Goal: Task Accomplishment & Management: Complete application form

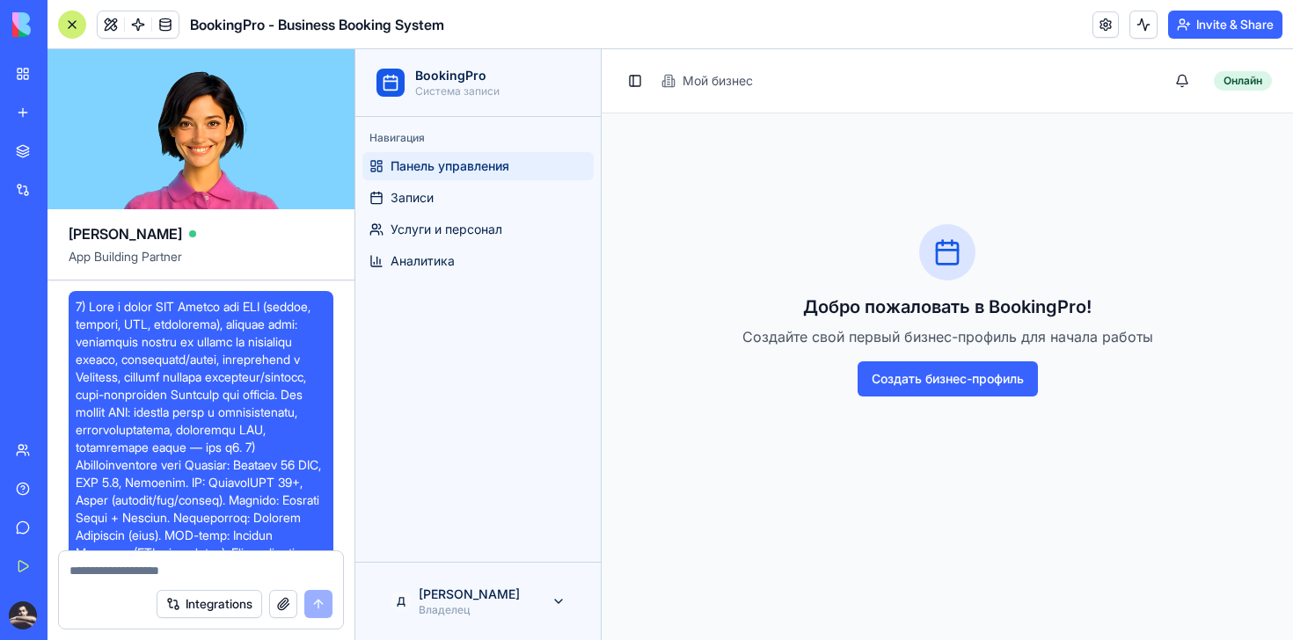
scroll to position [6585, 0]
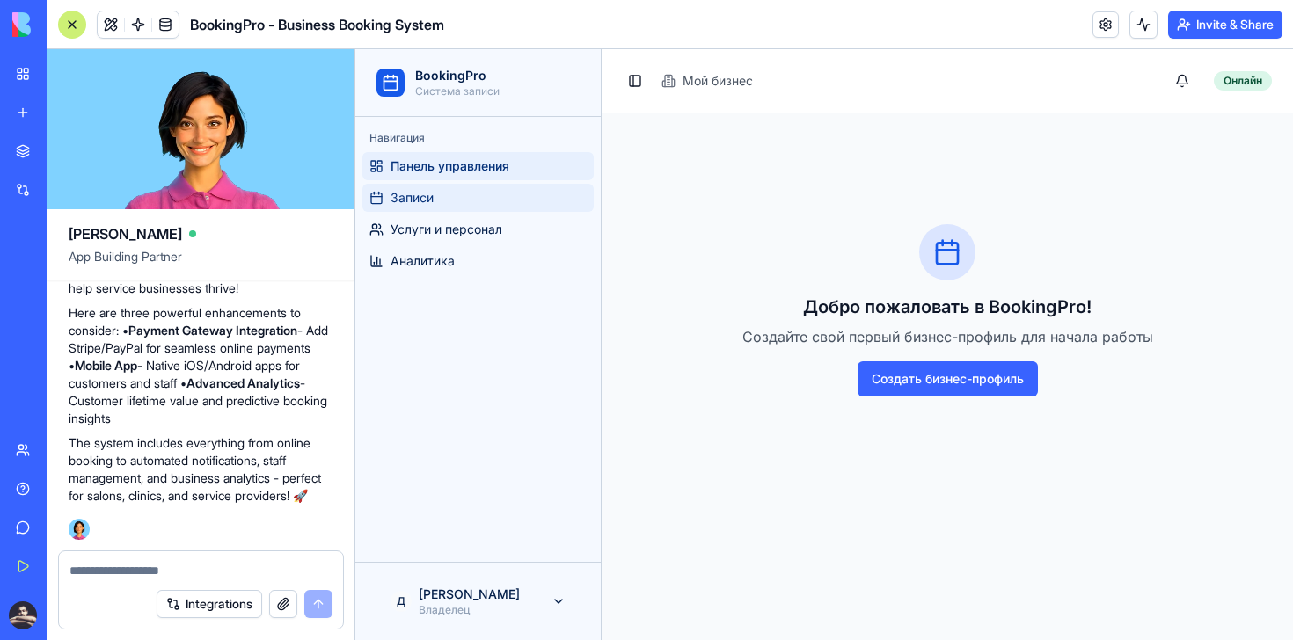
click at [418, 189] on span "Записи" at bounding box center [411, 198] width 43 height 18
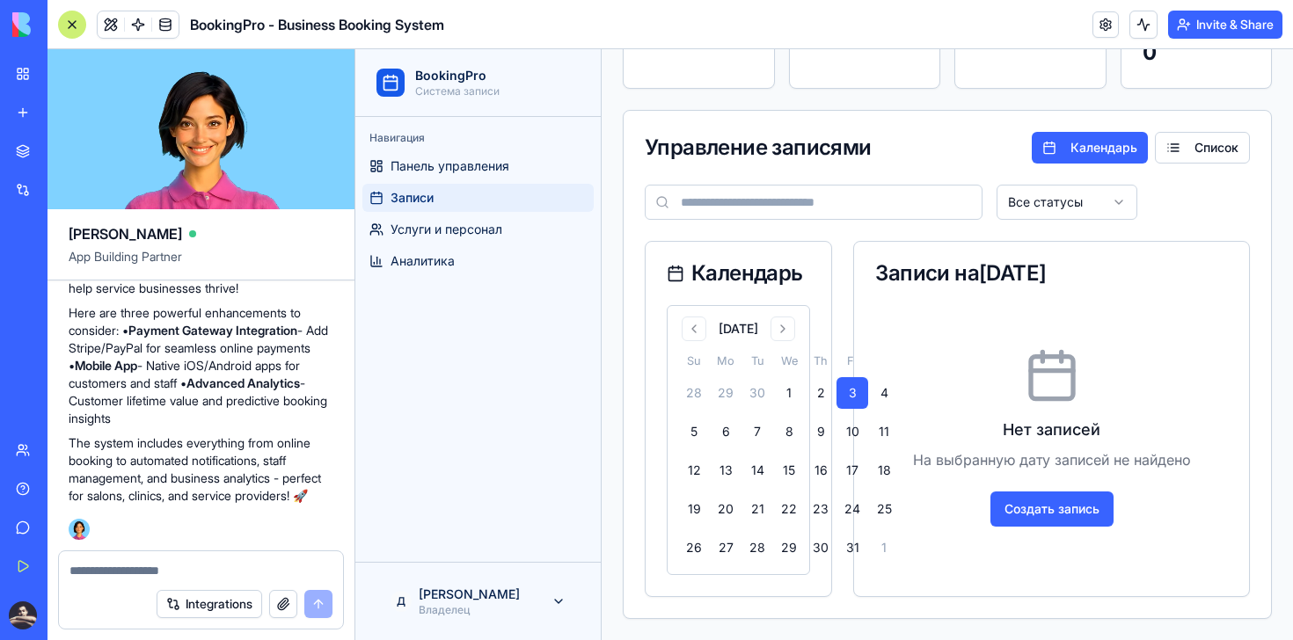
scroll to position [224, 0]
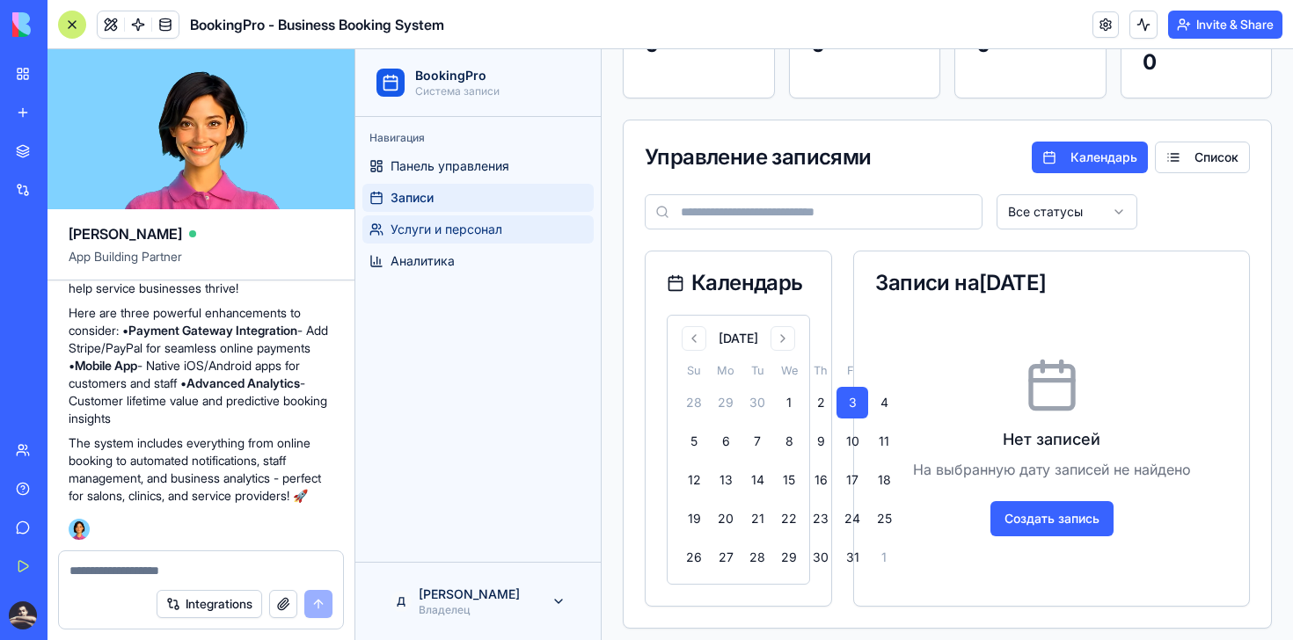
click at [492, 232] on span "Услуги и персонал" at bounding box center [446, 230] width 112 height 18
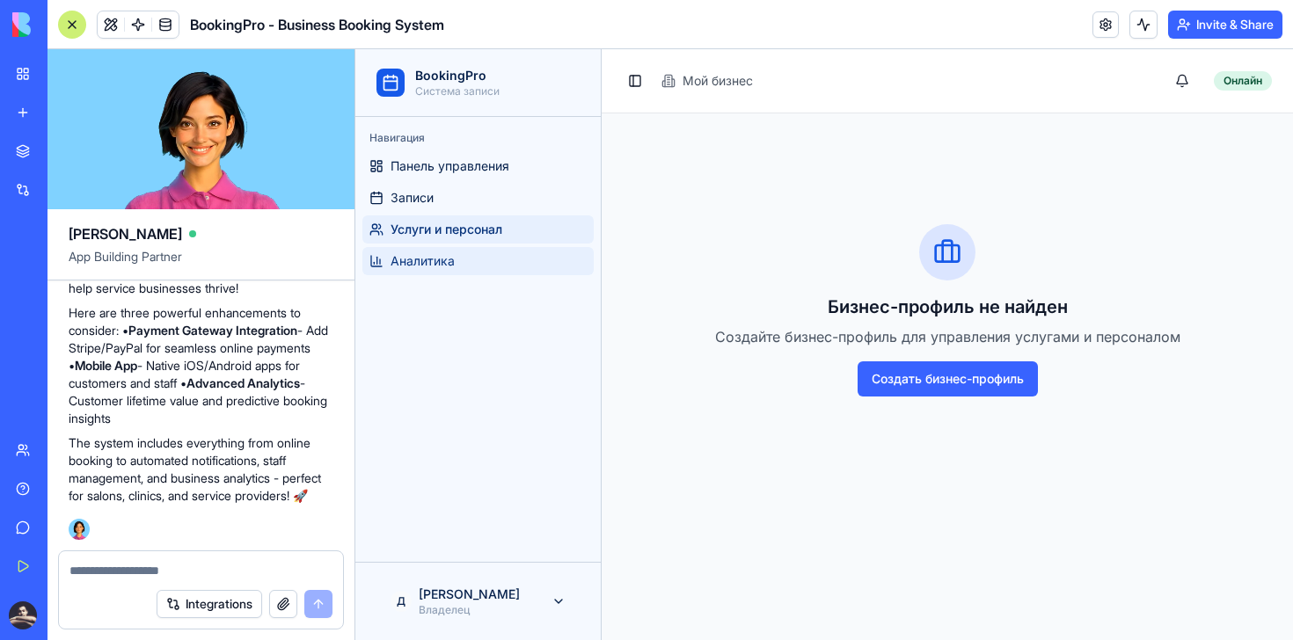
click at [481, 267] on link "Аналитика" at bounding box center [477, 261] width 231 height 28
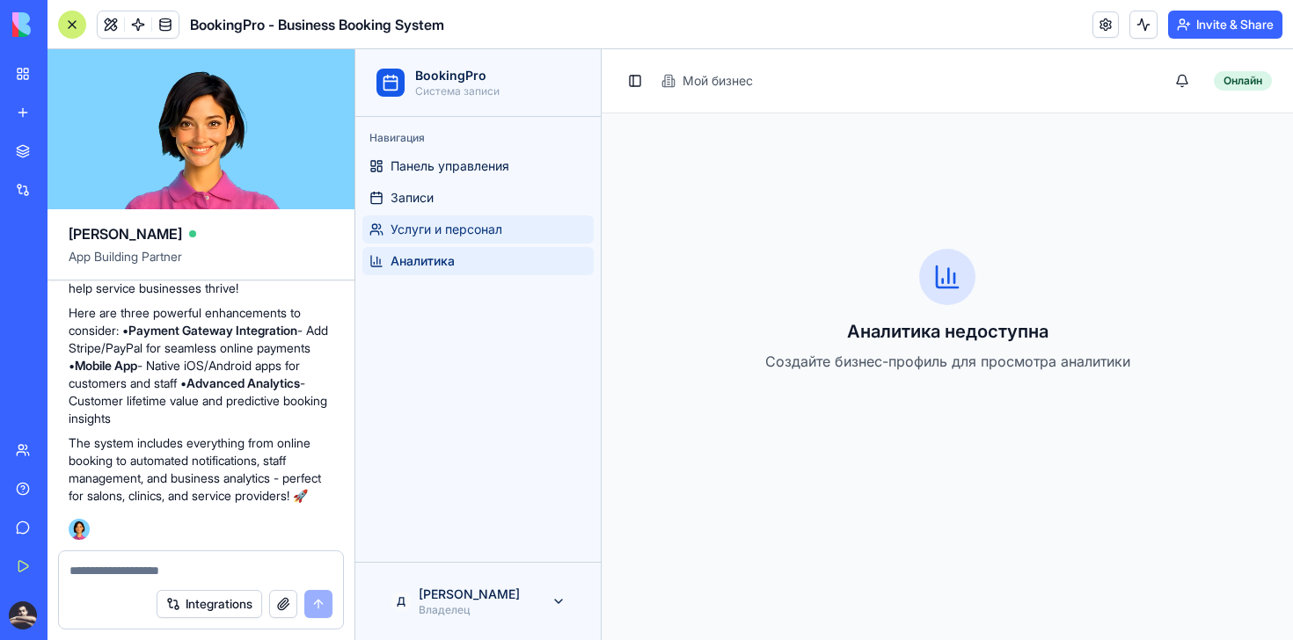
click at [482, 236] on span "Услуги и персонал" at bounding box center [446, 230] width 112 height 18
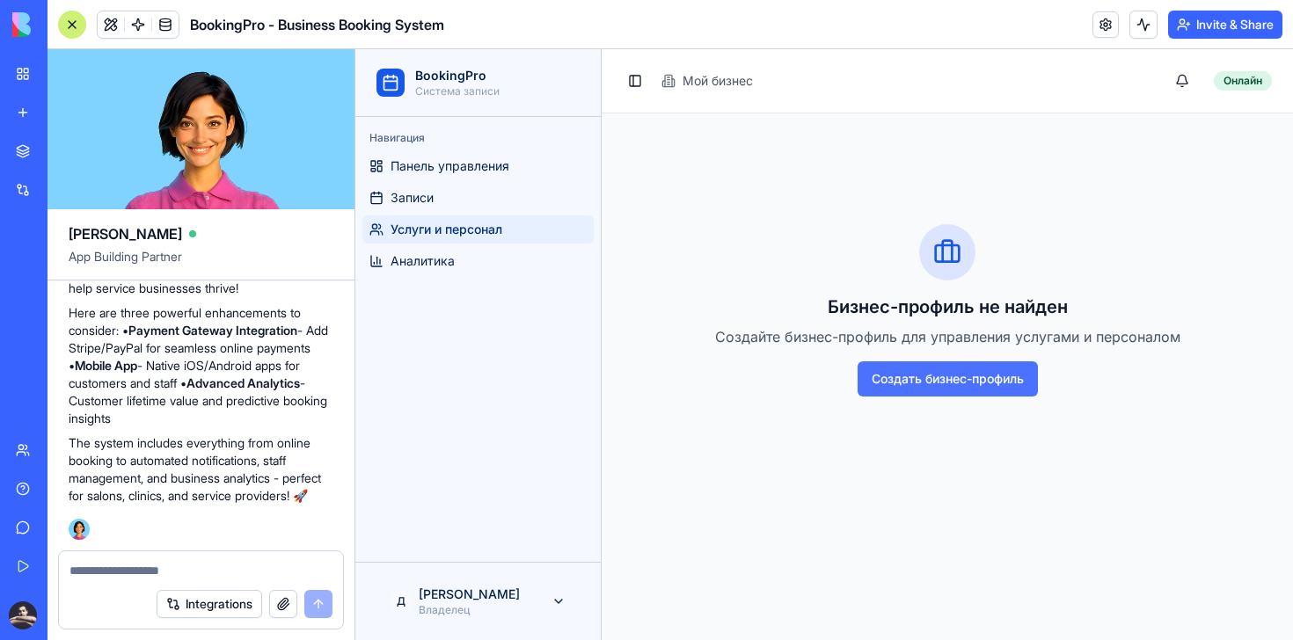
click at [952, 385] on button "Создать бизнес-профиль" at bounding box center [947, 378] width 180 height 35
click at [973, 361] on button "Создать бизнес-профиль" at bounding box center [947, 378] width 180 height 35
click at [177, 570] on textarea at bounding box center [200, 571] width 263 height 18
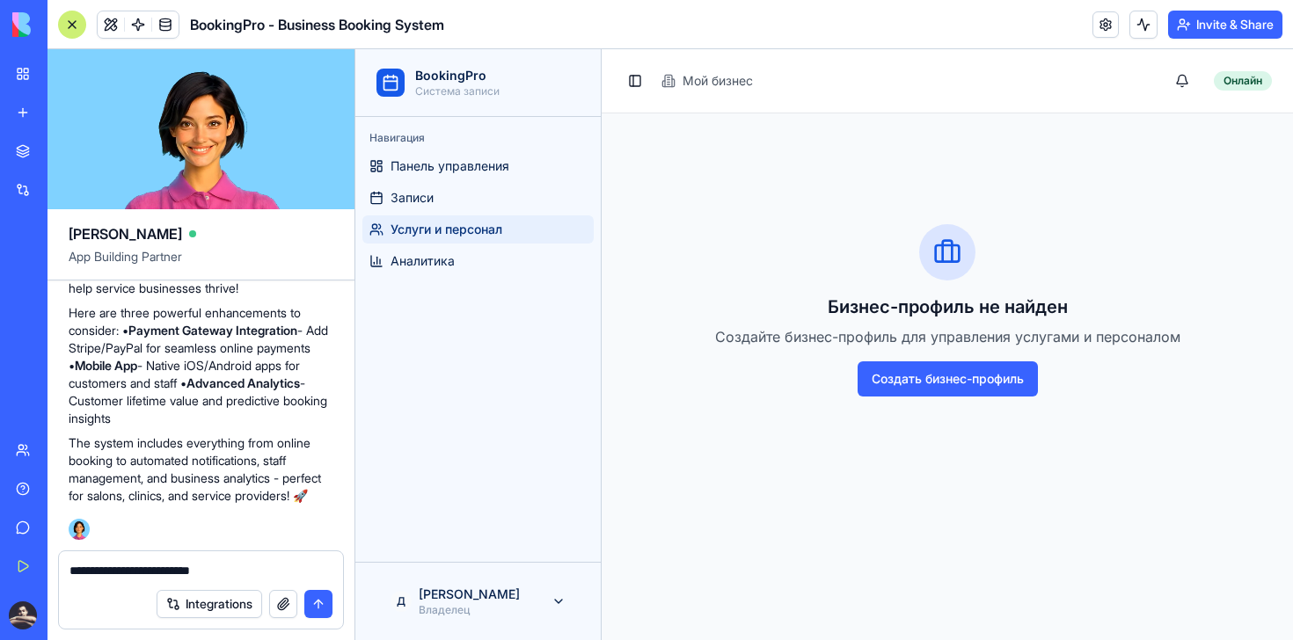
type textarea "**********"
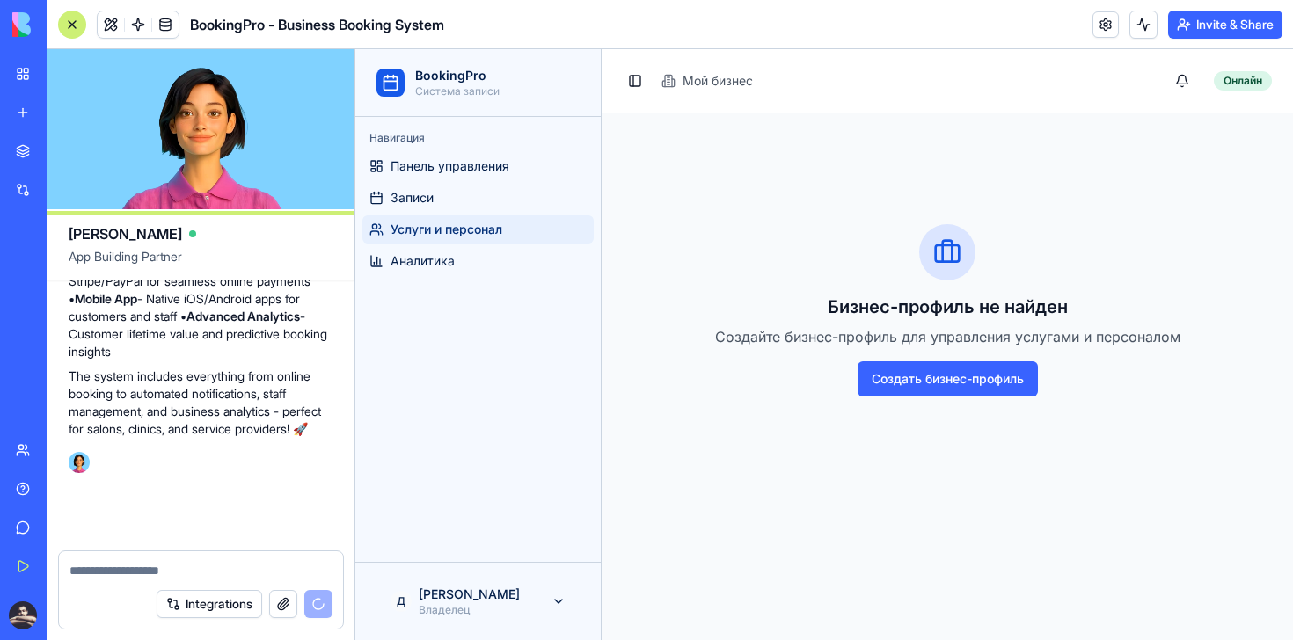
scroll to position [6652, 0]
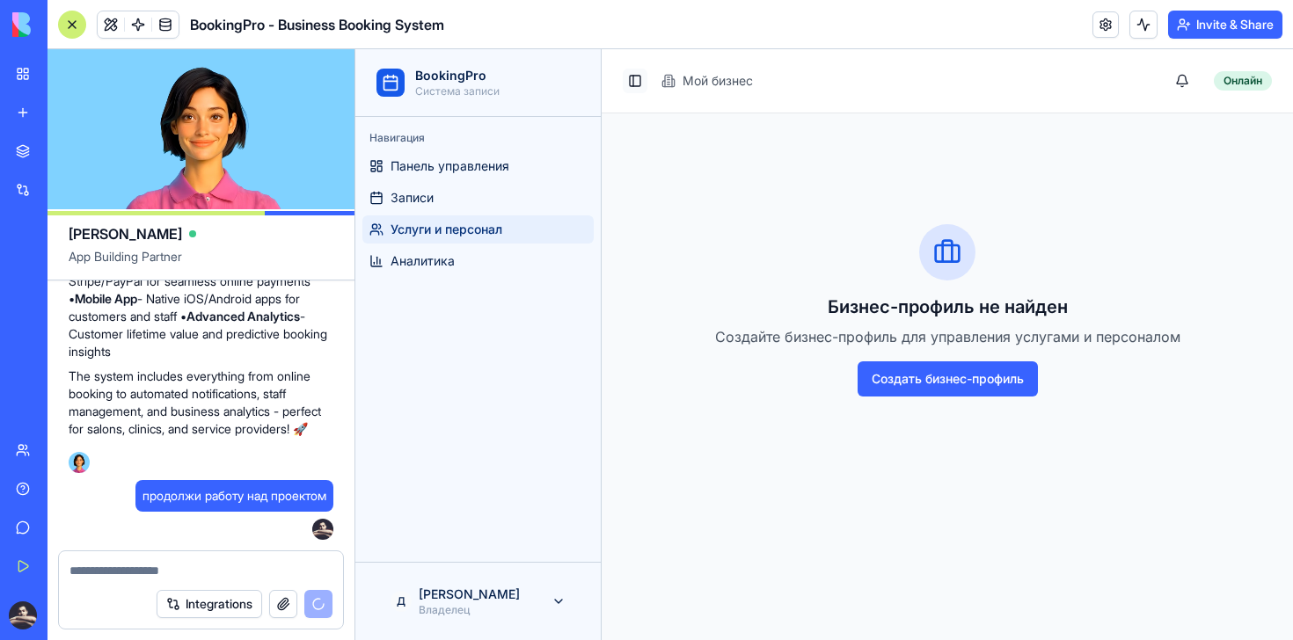
click at [630, 82] on button "Toggle Sidebar" at bounding box center [635, 81] width 25 height 25
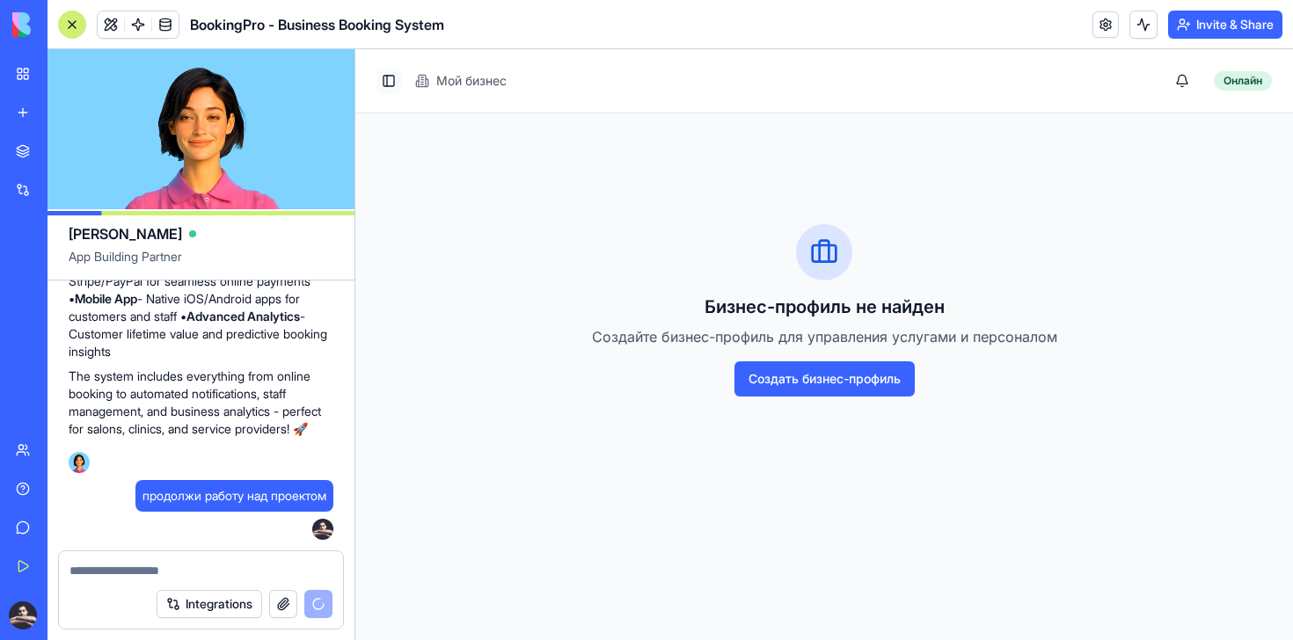
click at [389, 79] on button "Toggle Sidebar" at bounding box center [388, 81] width 25 height 25
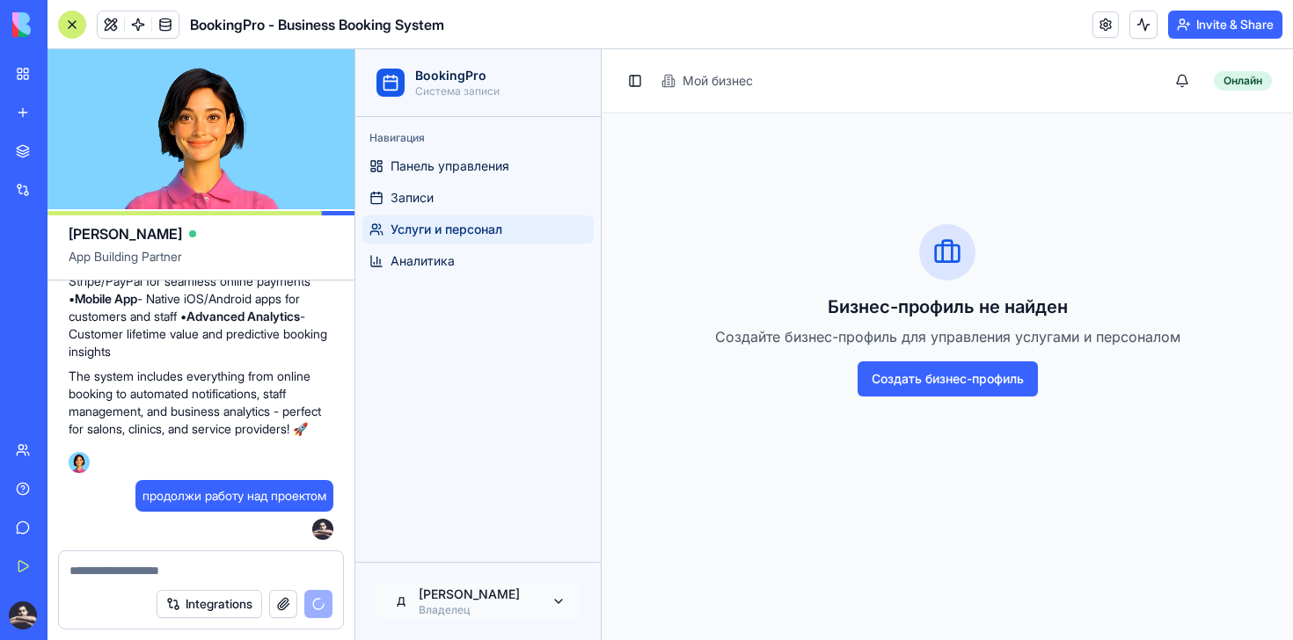
click at [548, 594] on html "BookingPro Система записи Навигация Панель управления Записи Услуги и персонал …" at bounding box center [823, 344] width 937 height 591
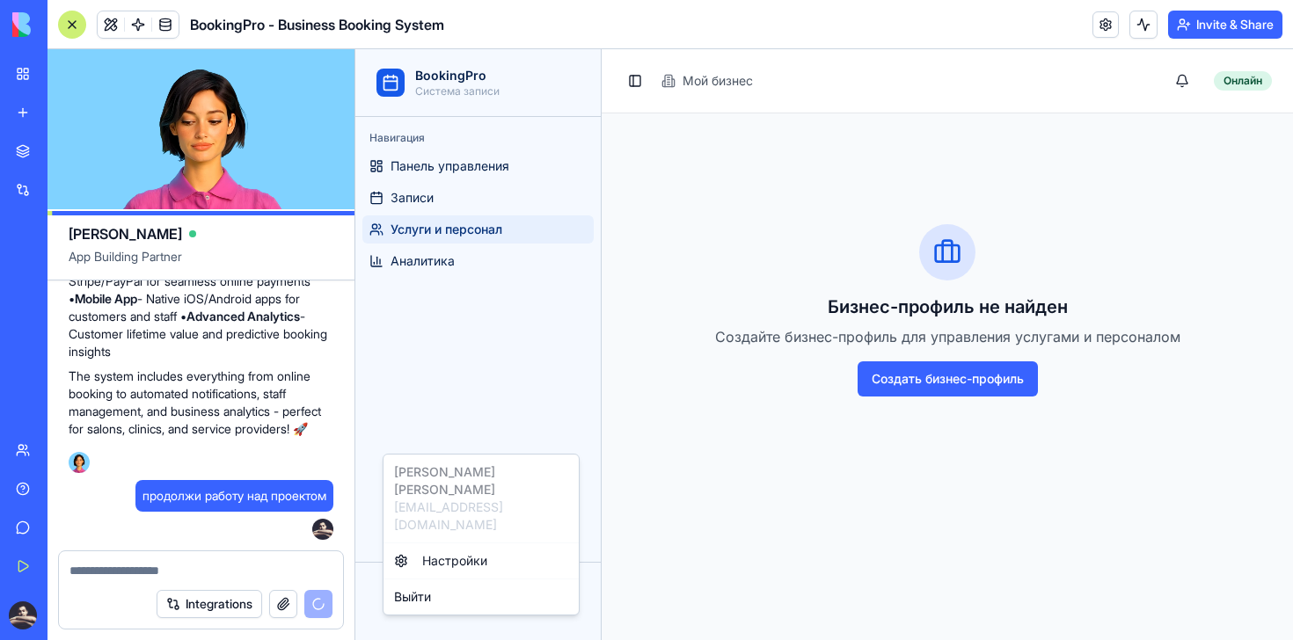
click at [540, 330] on html "BookingPro Система записи Навигация Панель управления Записи Услуги и персонал …" at bounding box center [823, 344] width 937 height 591
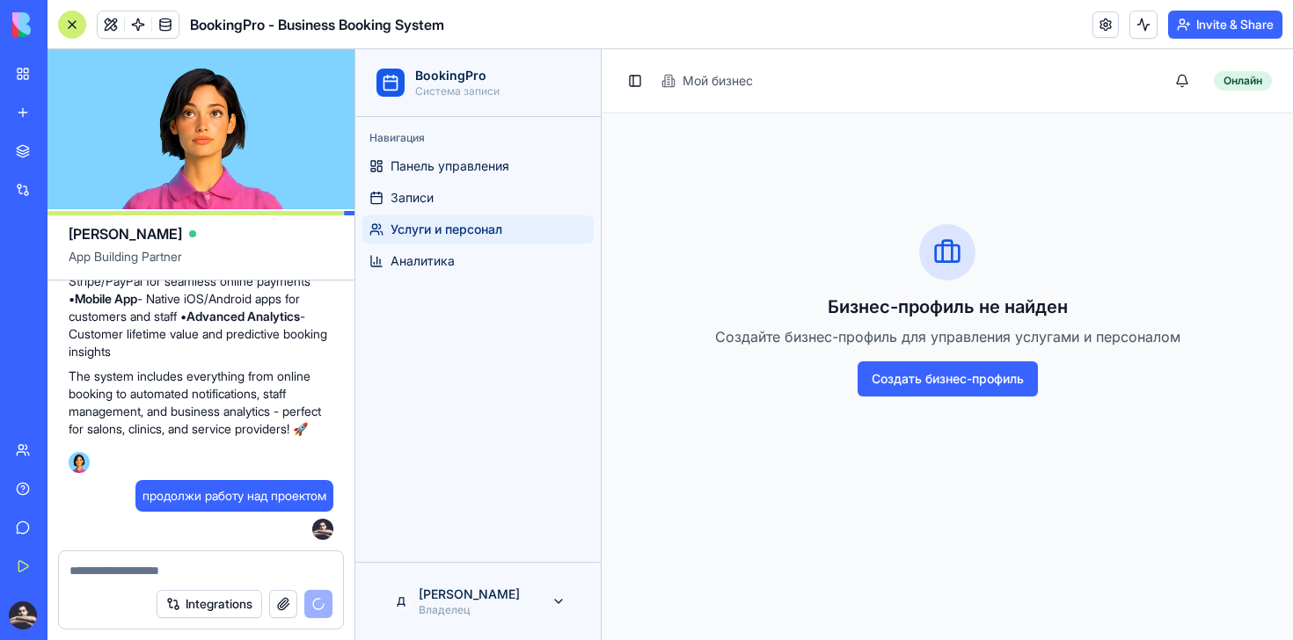
click at [587, 76] on div "BookingPro Система записи" at bounding box center [477, 82] width 231 height 53
click at [515, 171] on link "Панель управления" at bounding box center [477, 166] width 231 height 28
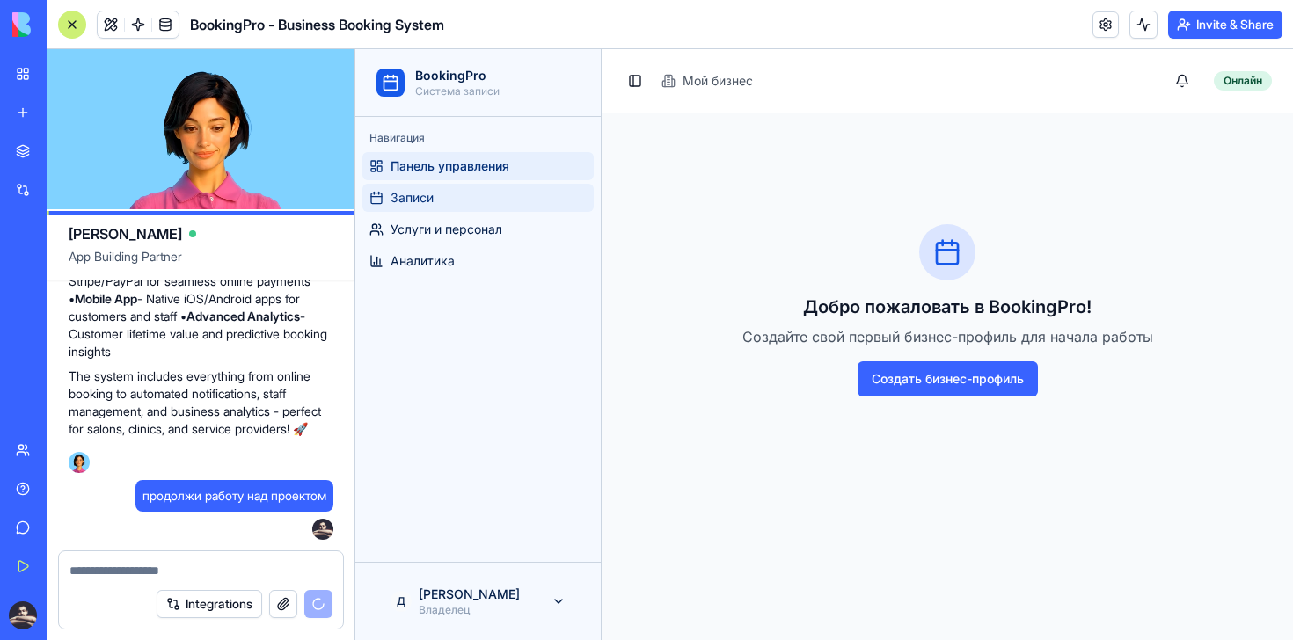
click at [489, 191] on link "Записи" at bounding box center [477, 198] width 231 height 28
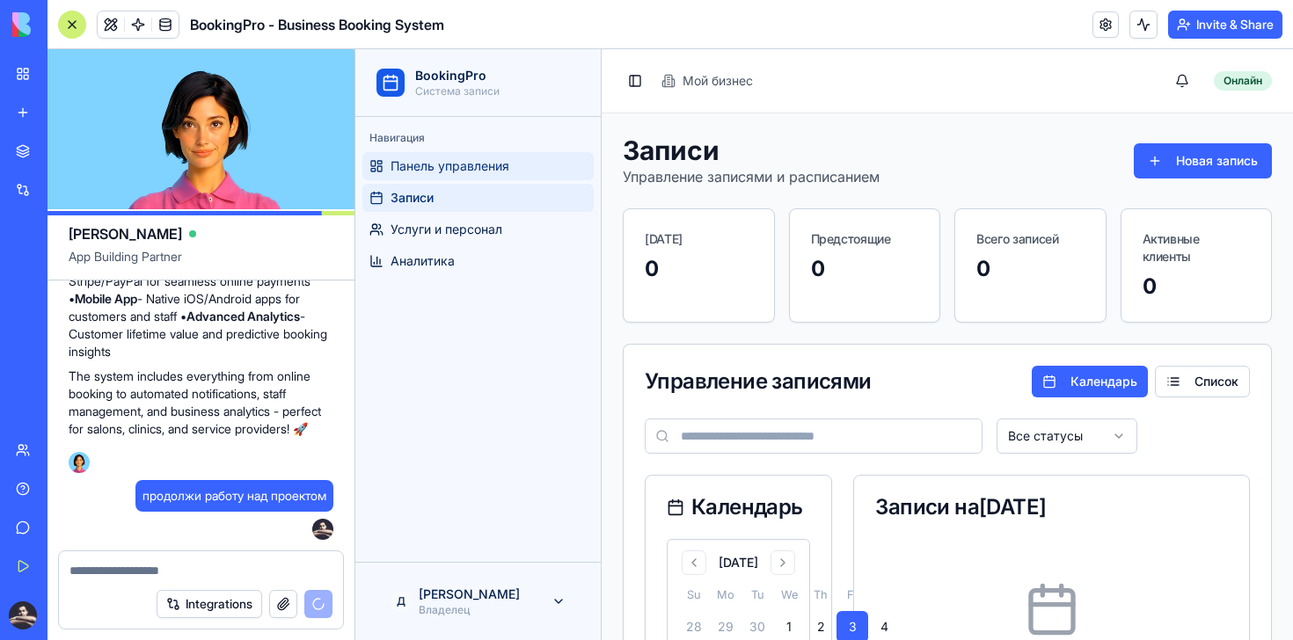
click at [518, 167] on link "Панель управления" at bounding box center [477, 166] width 231 height 28
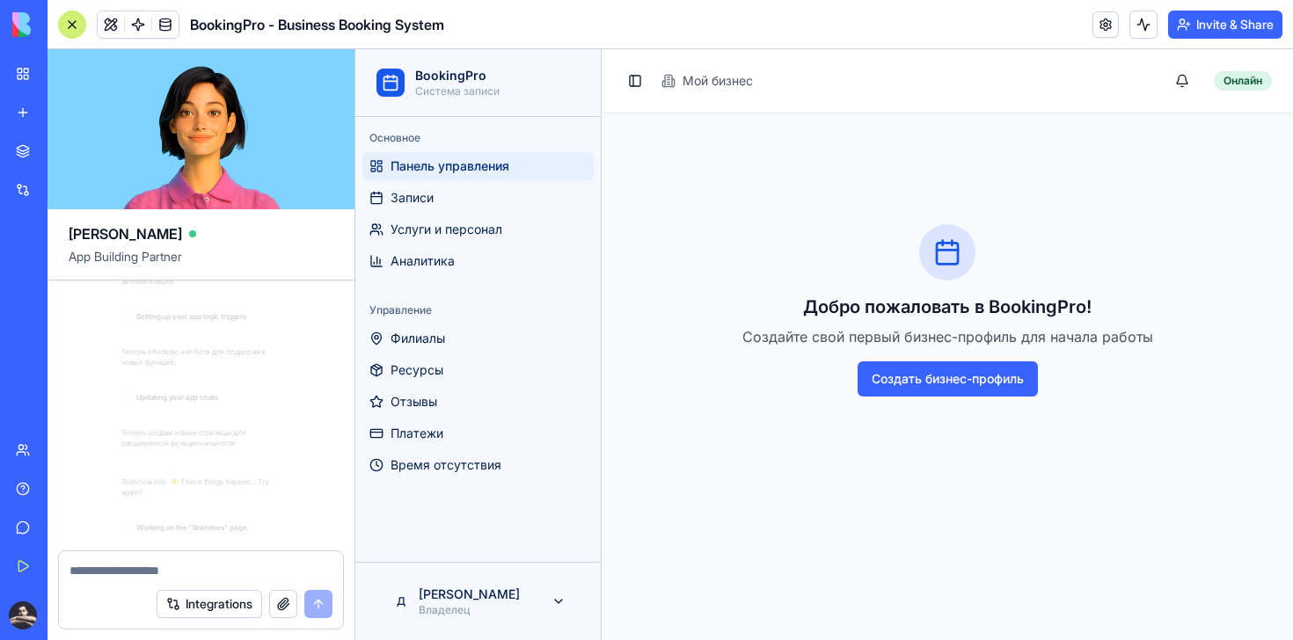
scroll to position [8562, 0]
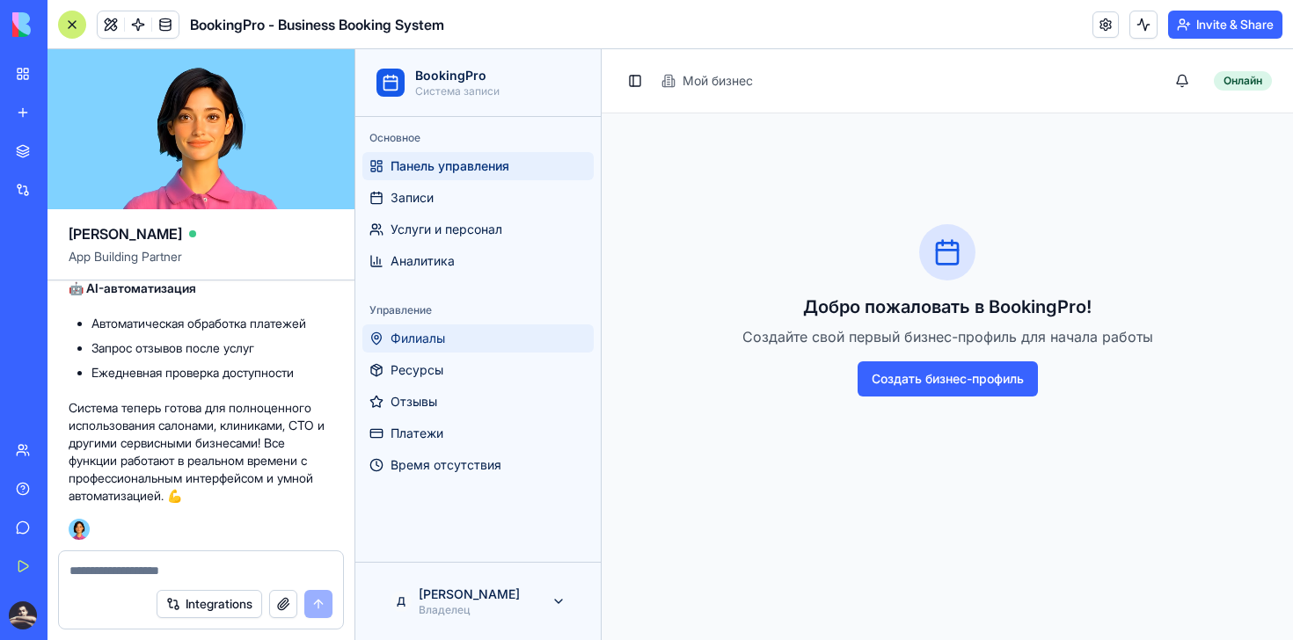
click at [441, 341] on span "Филиалы" at bounding box center [417, 339] width 55 height 18
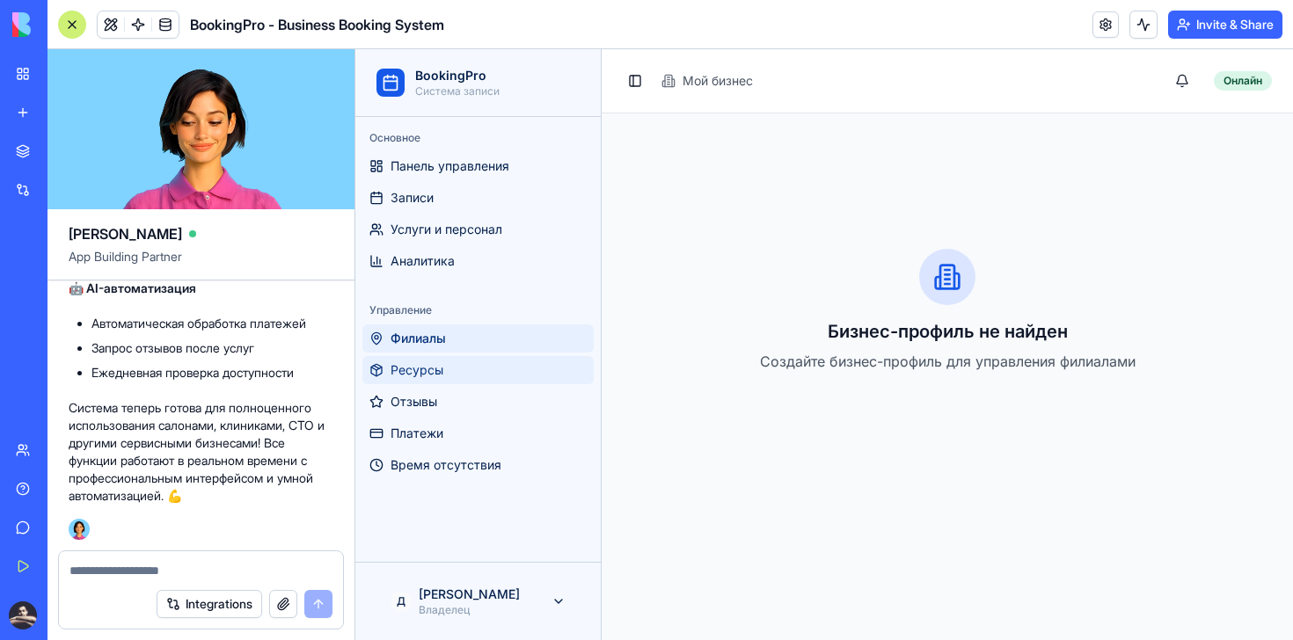
click at [441, 376] on span "Ресурсы" at bounding box center [416, 370] width 53 height 18
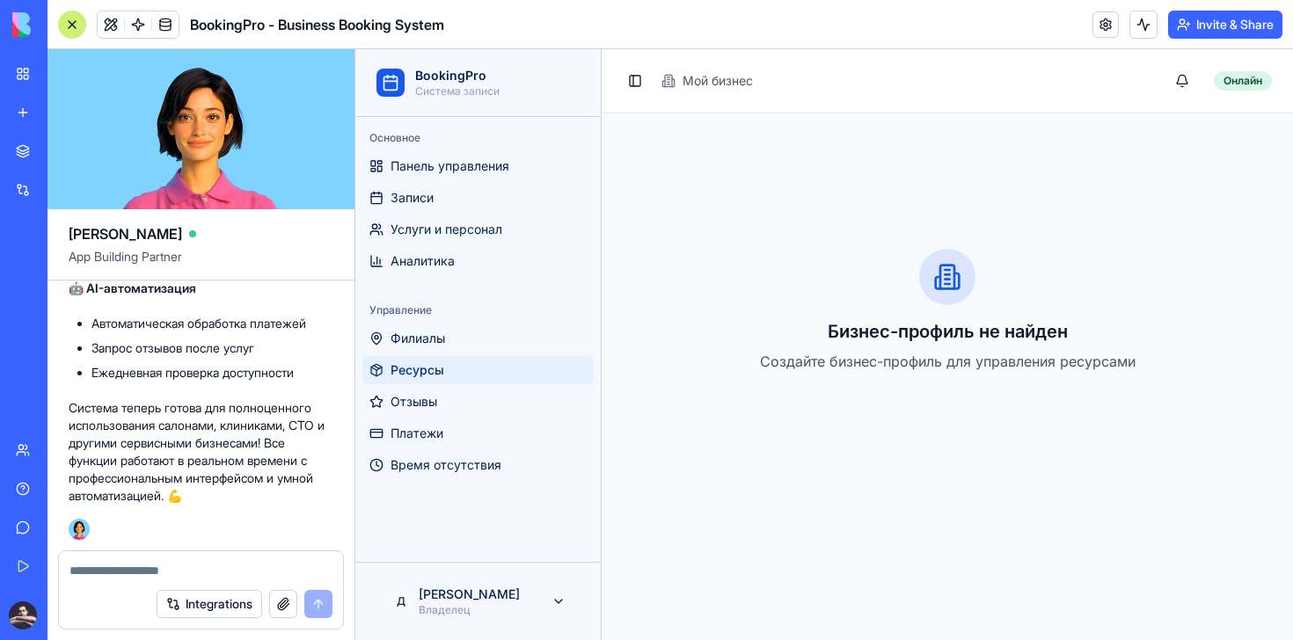
click at [445, 382] on link "Ресурсы" at bounding box center [477, 370] width 231 height 28
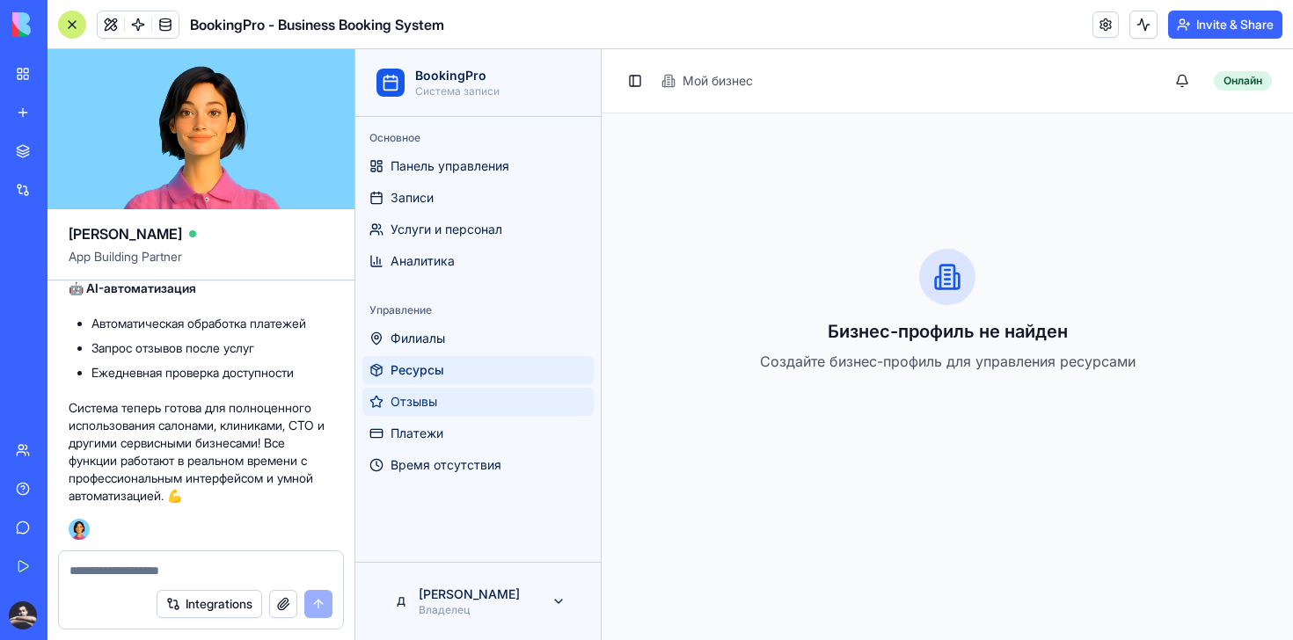
click at [445, 399] on link "Отзывы" at bounding box center [477, 402] width 231 height 28
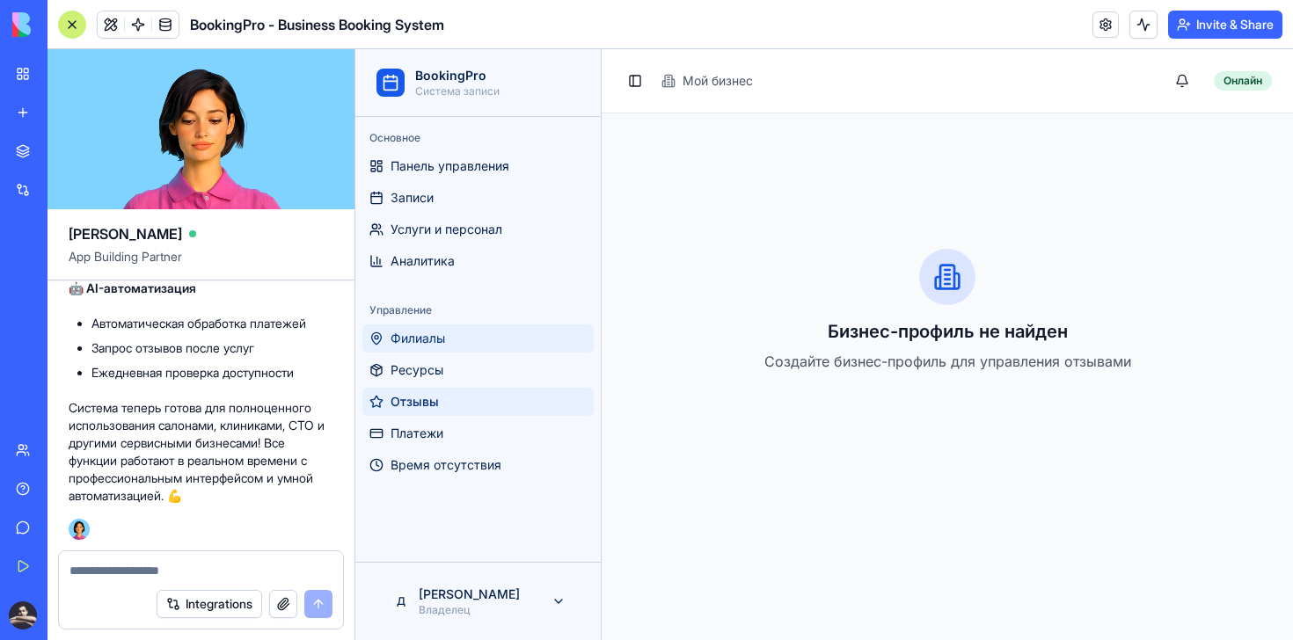
click at [451, 326] on link "Филиалы" at bounding box center [477, 338] width 231 height 28
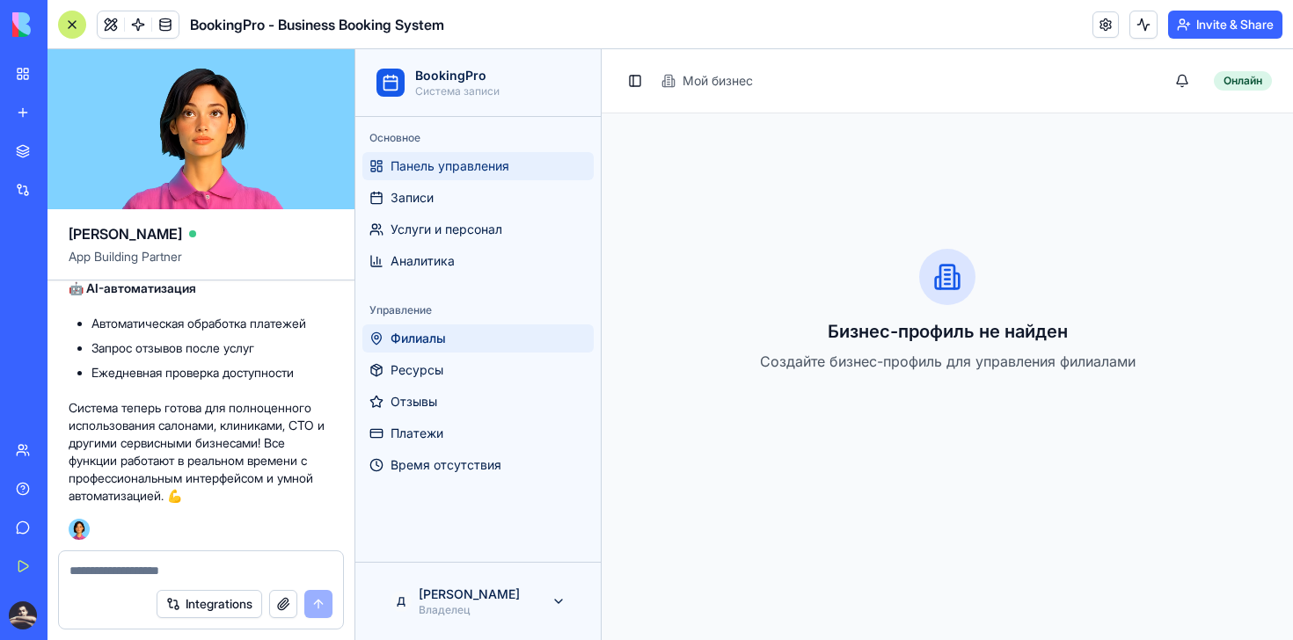
click at [450, 178] on link "Панель управления" at bounding box center [477, 166] width 231 height 28
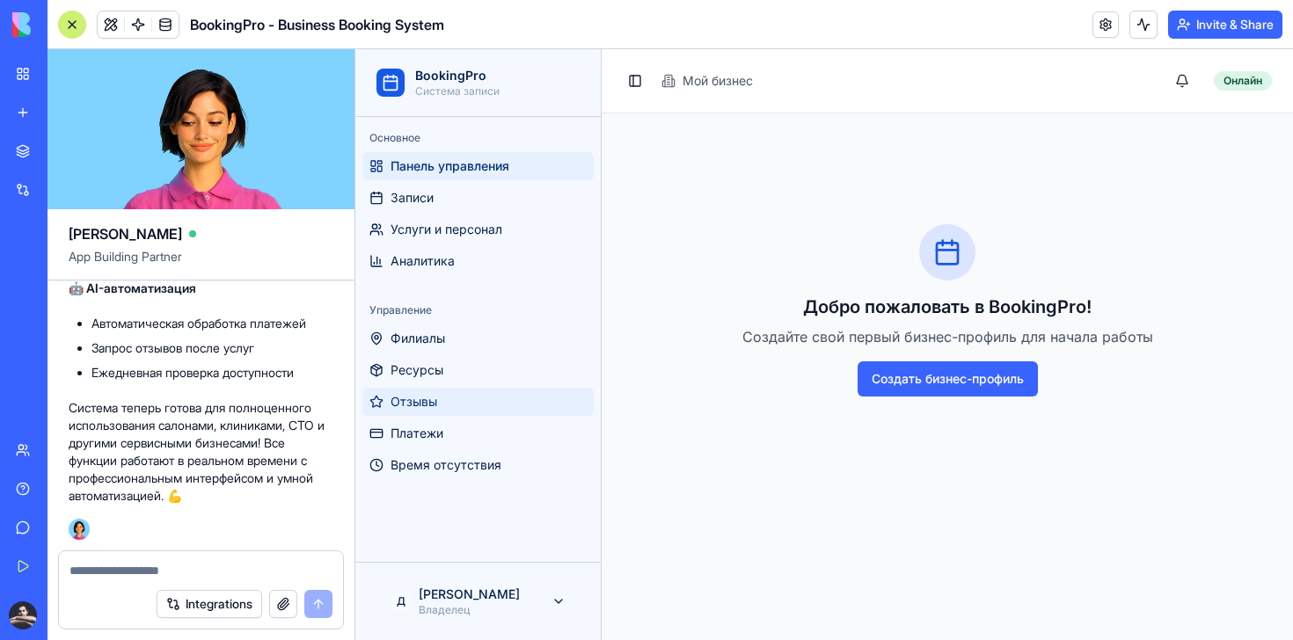
click at [436, 399] on span "Отзывы" at bounding box center [413, 402] width 47 height 18
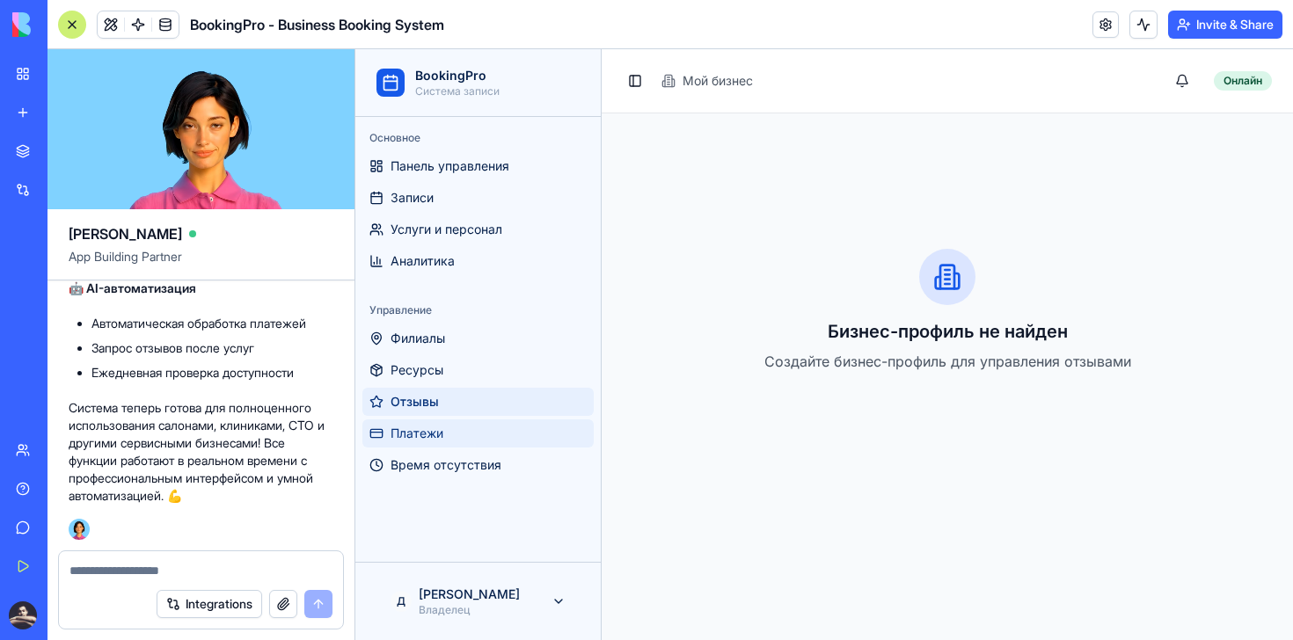
click at [433, 433] on span "Платежи" at bounding box center [416, 434] width 53 height 18
click at [441, 455] on link "Время отсутствия" at bounding box center [477, 465] width 231 height 28
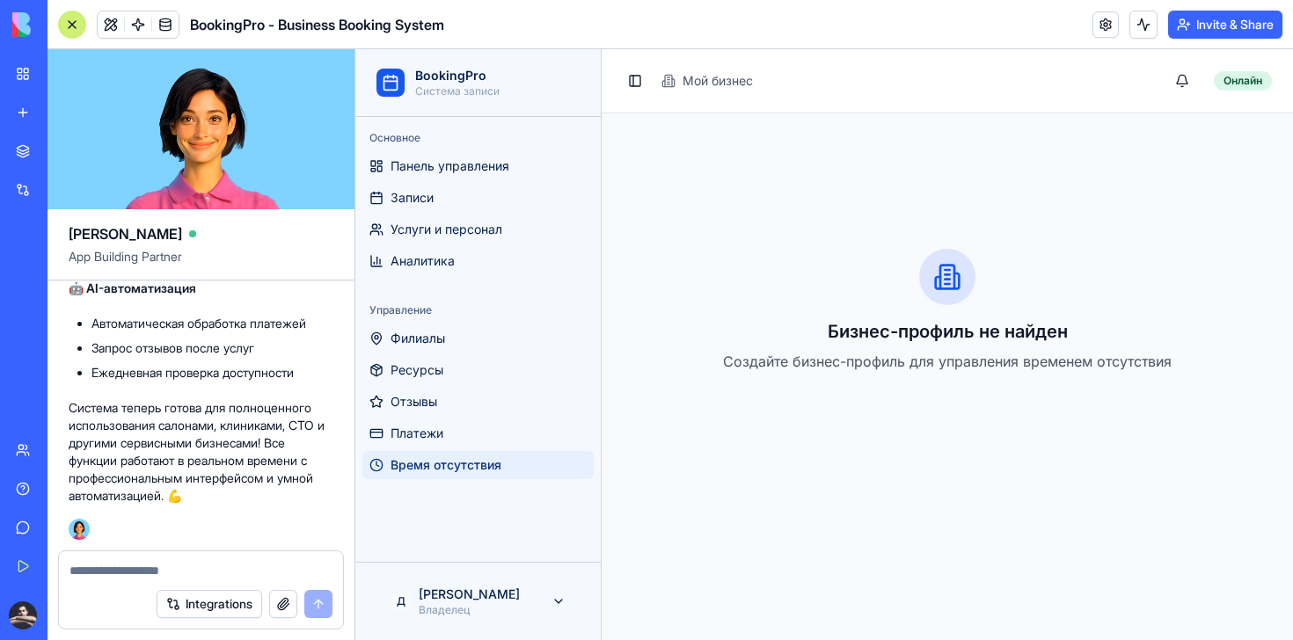
click at [207, 453] on p "Система теперь готова для полноценного использования салонами, клиниками, СТО и…" at bounding box center [201, 452] width 265 height 106
click at [477, 466] on span "Время отсутствия" at bounding box center [445, 465] width 111 height 18
click at [468, 443] on link "Платежи" at bounding box center [477, 433] width 231 height 28
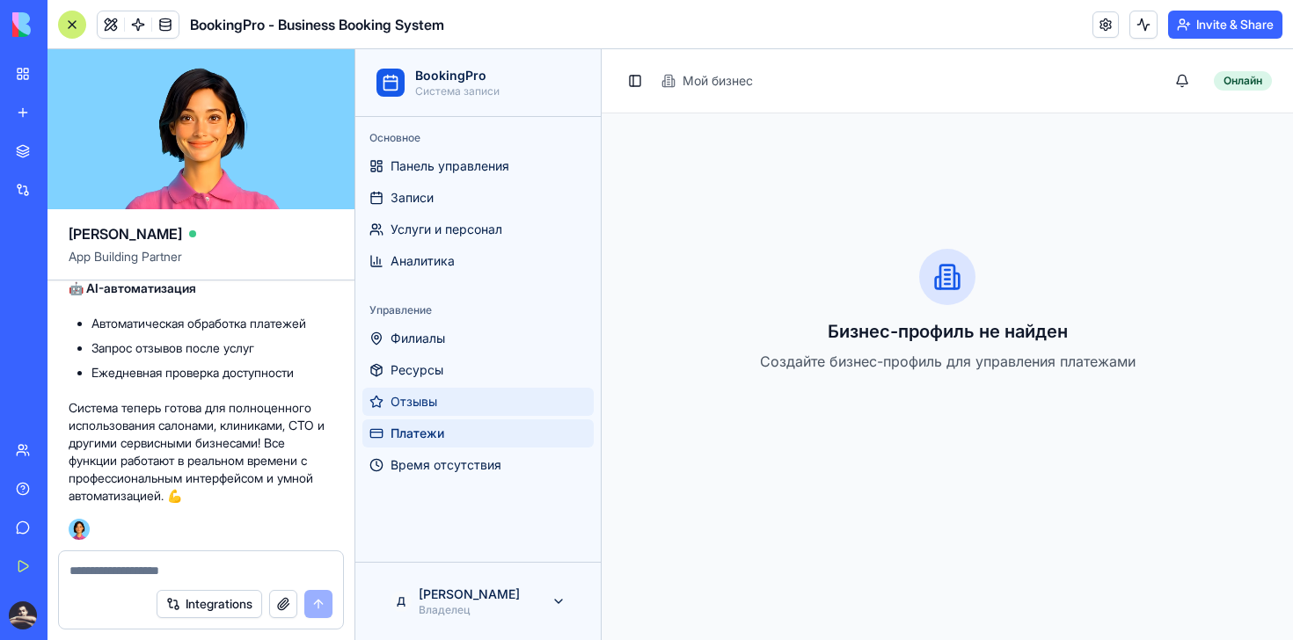
click at [463, 409] on link "Отзывы" at bounding box center [477, 402] width 231 height 28
click at [463, 349] on link "Филиалы" at bounding box center [477, 338] width 231 height 28
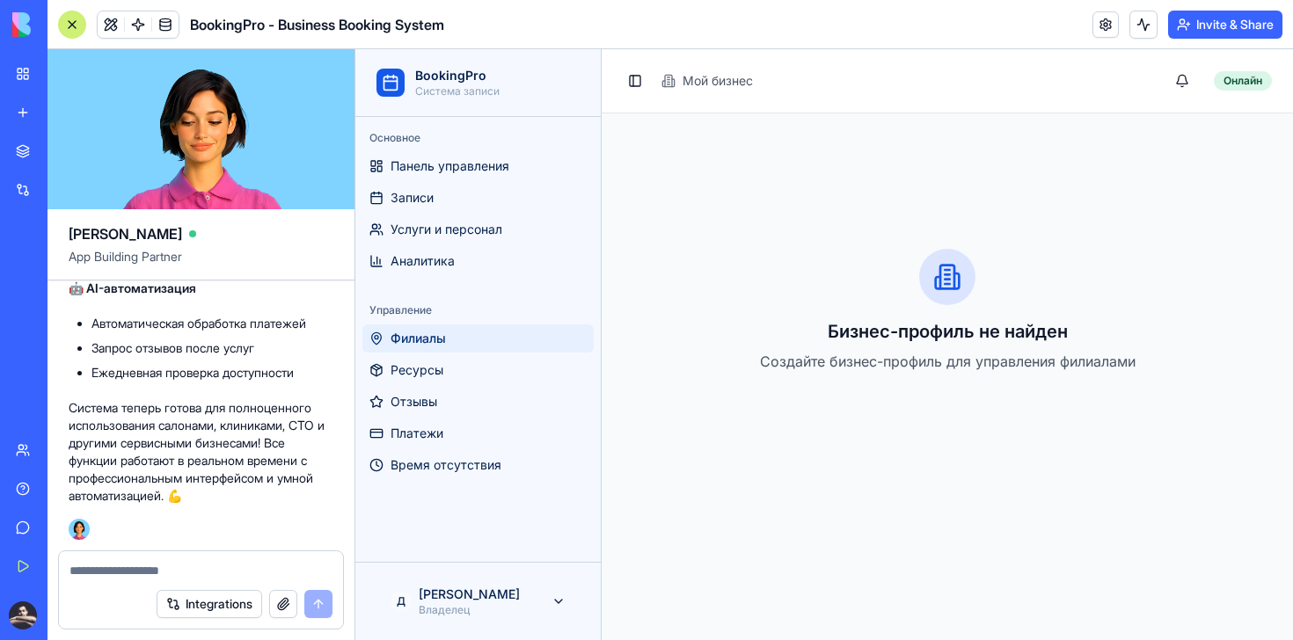
click at [162, 557] on div at bounding box center [201, 565] width 284 height 28
click at [154, 567] on textarea at bounding box center [200, 571] width 263 height 18
type textarea "*********"
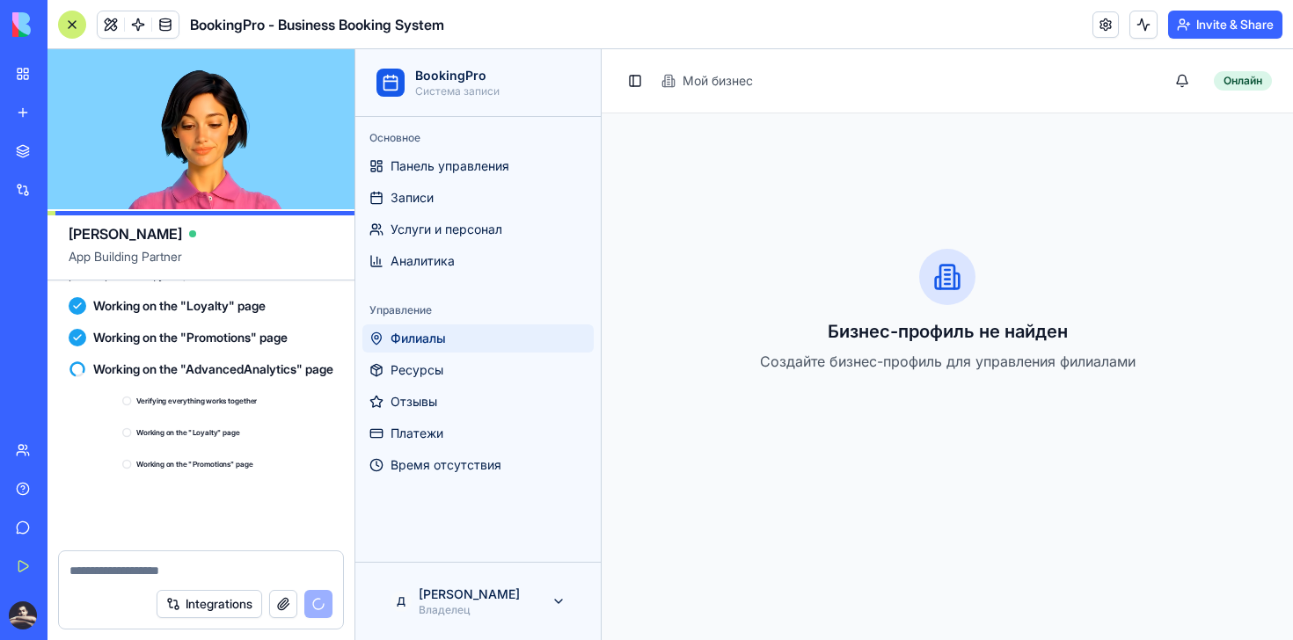
scroll to position [9508, 0]
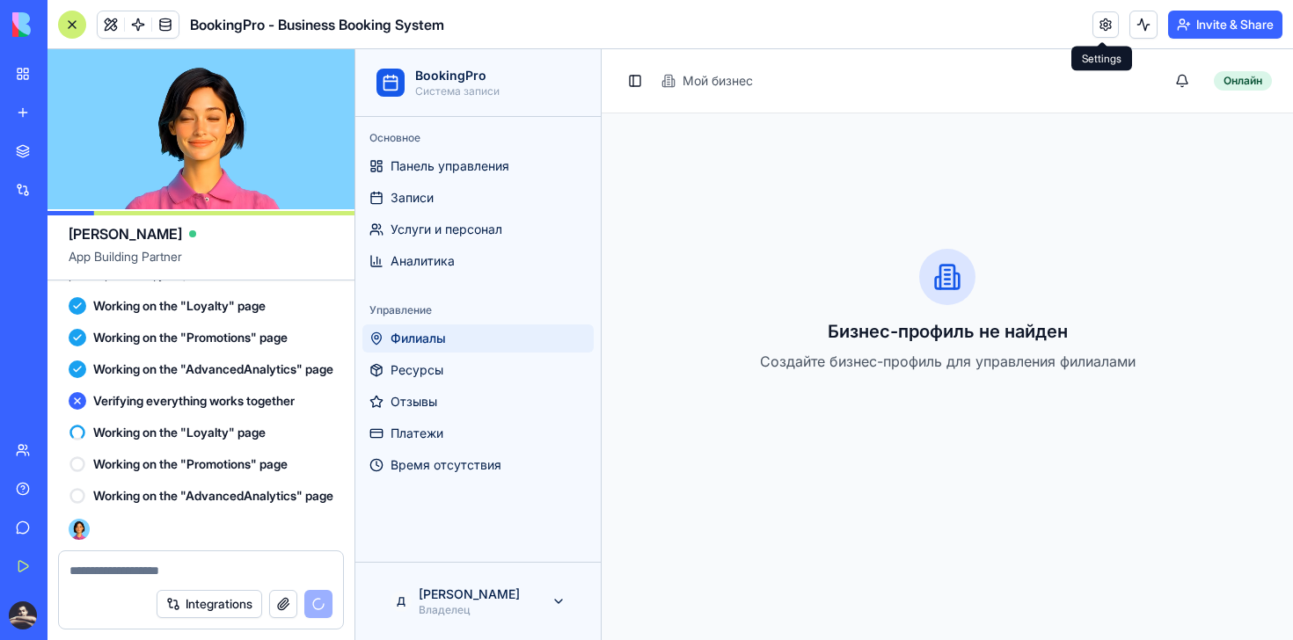
click at [1101, 24] on link at bounding box center [1105, 24] width 26 height 26
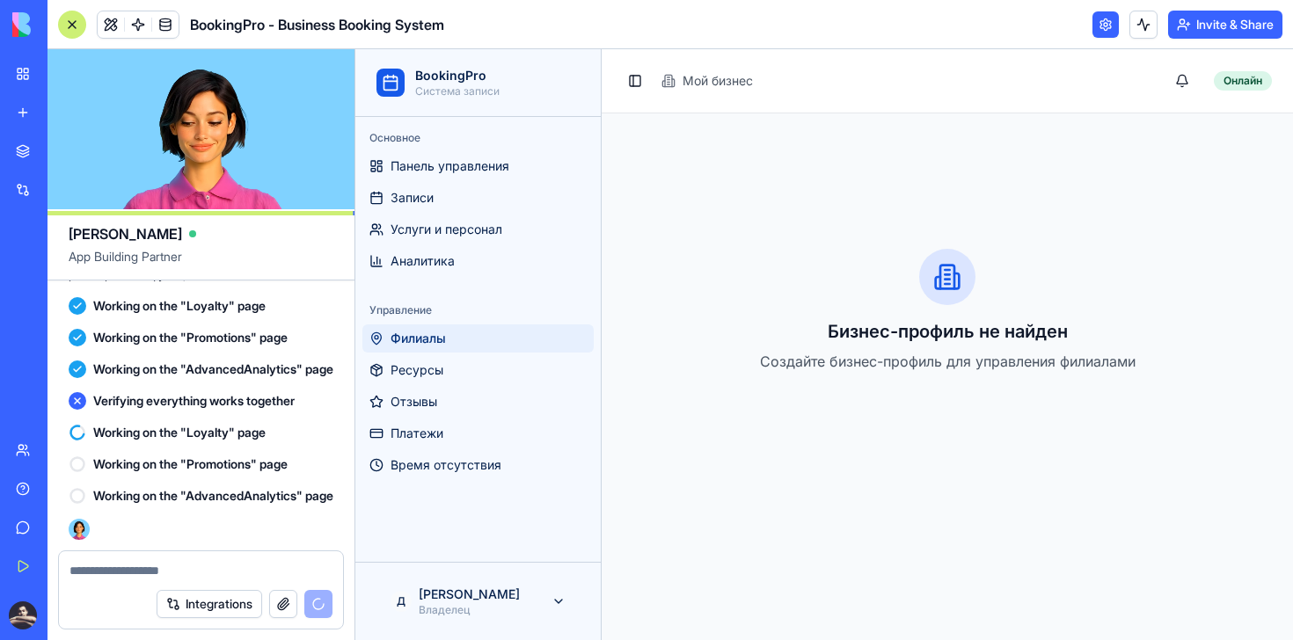
click at [1101, 24] on link at bounding box center [1105, 24] width 26 height 26
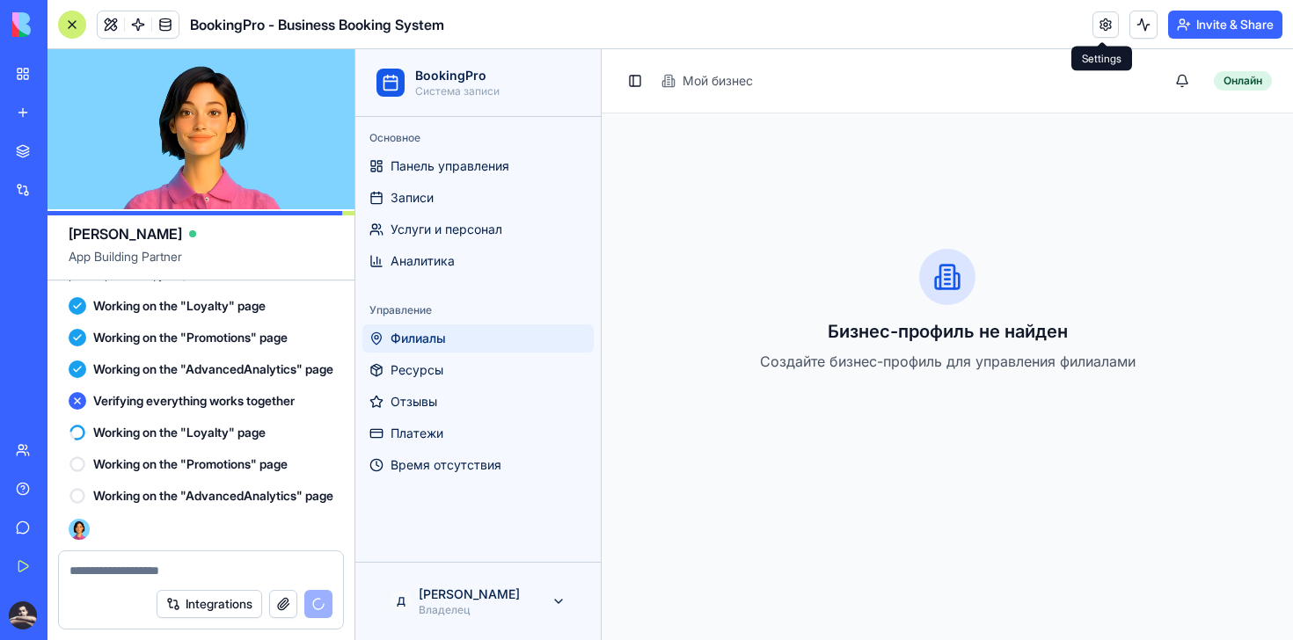
click at [1103, 26] on link at bounding box center [1105, 24] width 26 height 26
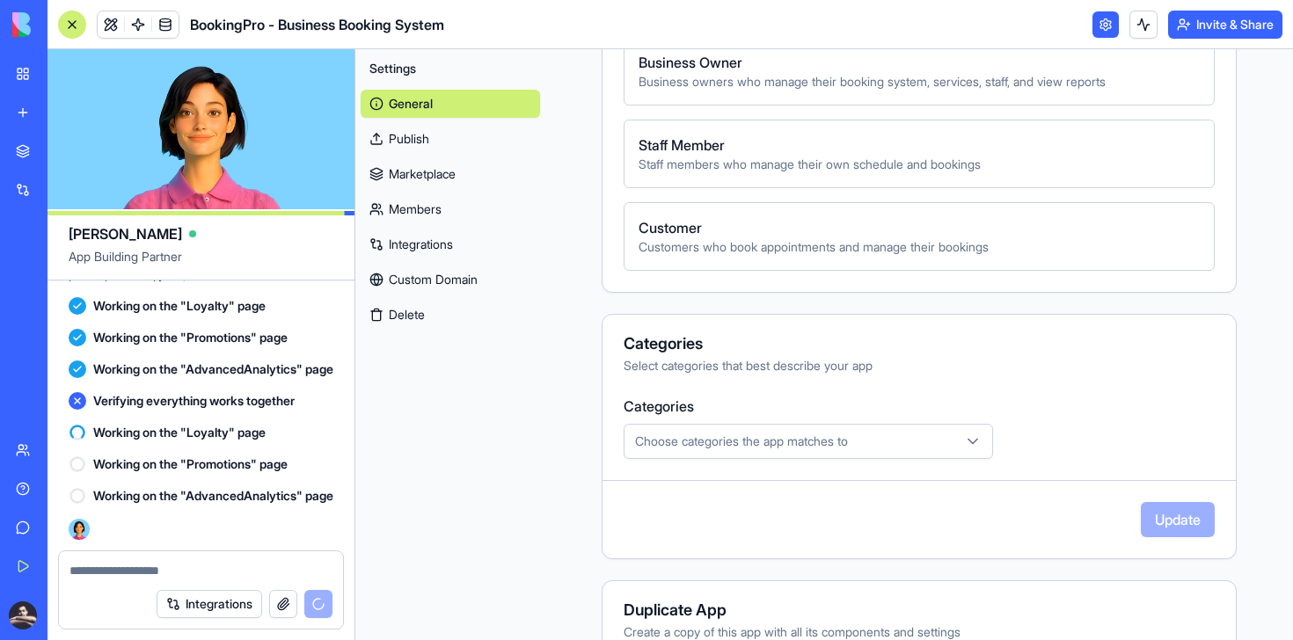
scroll to position [947, 0]
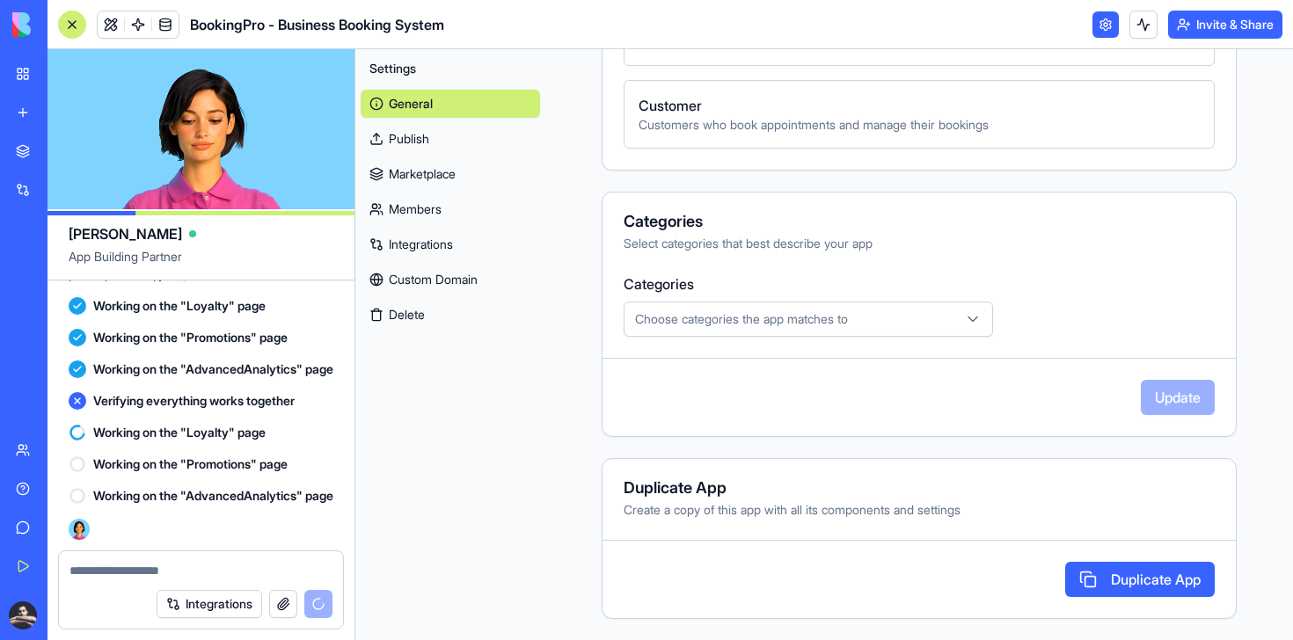
click at [849, 317] on div "Choose categories the app matches to" at bounding box center [808, 319] width 361 height 18
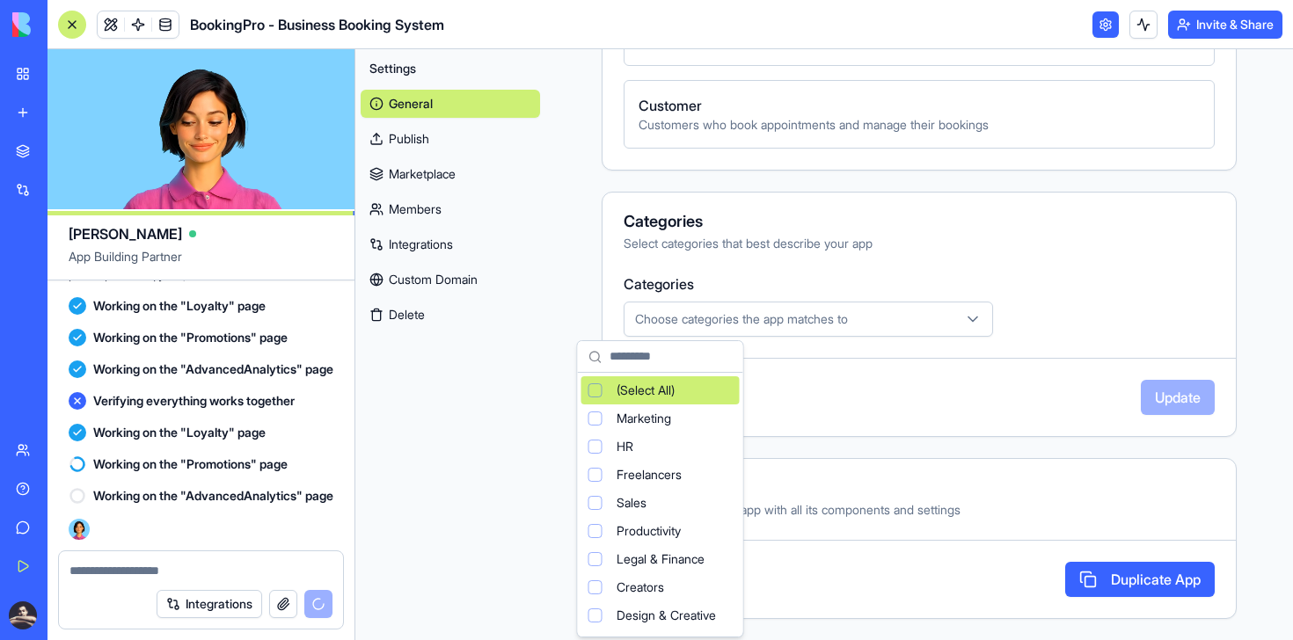
click at [964, 241] on html "BETA My Workspace New app Marketplace Integrations Recent New App AI Logo Gener…" at bounding box center [646, 320] width 1293 height 640
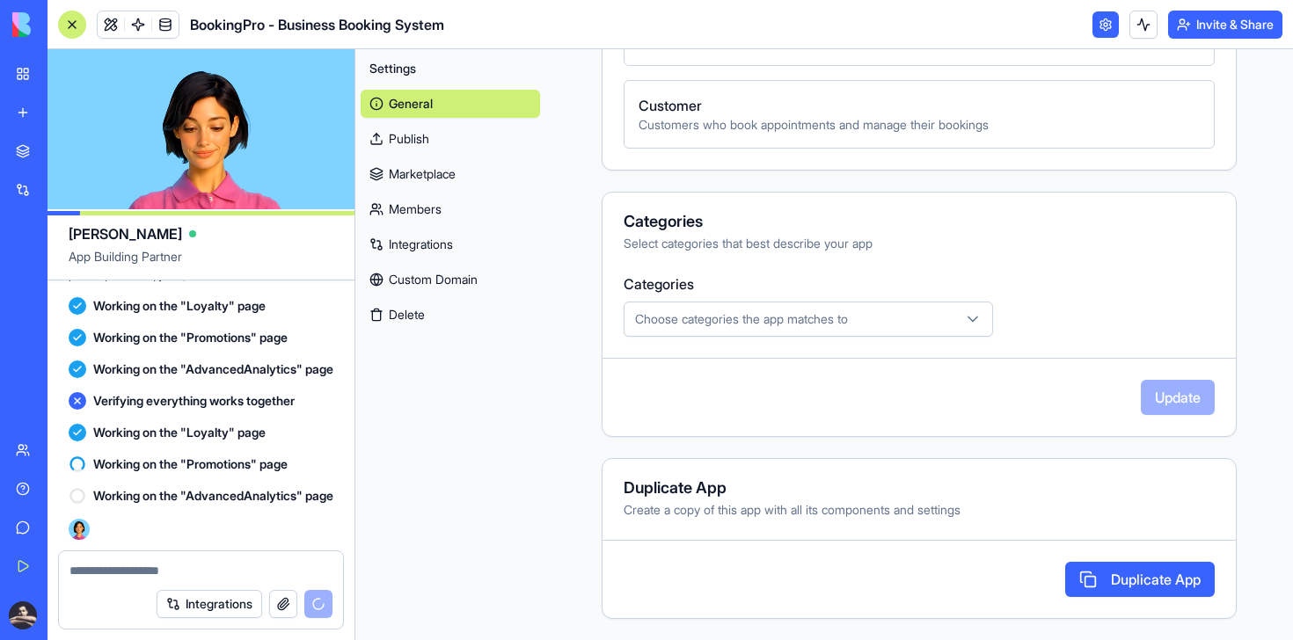
click at [1094, 28] on link at bounding box center [1105, 24] width 26 height 26
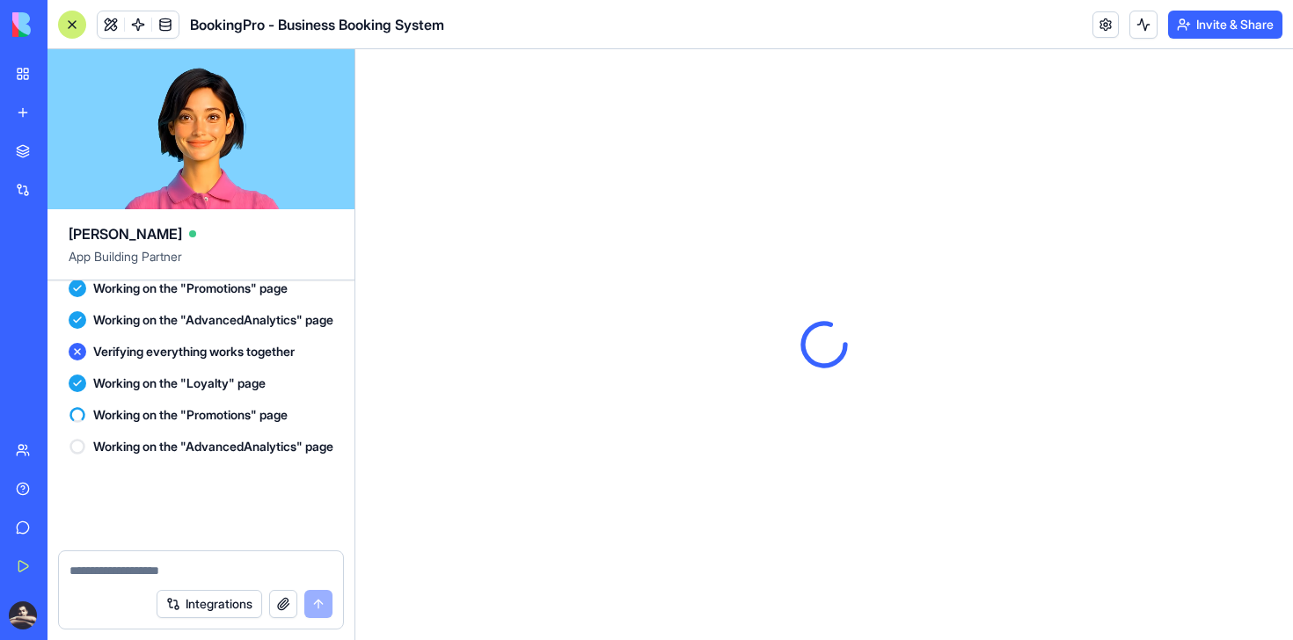
scroll to position [9557, 0]
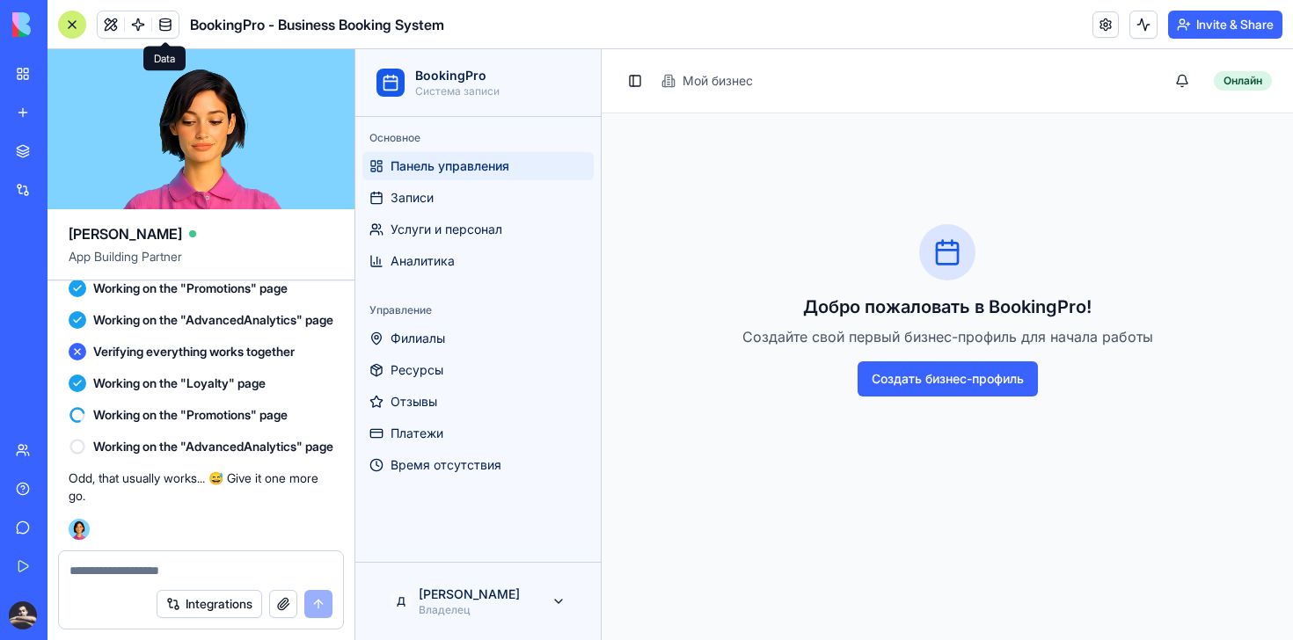
click at [171, 24] on span at bounding box center [165, 24] width 49 height 49
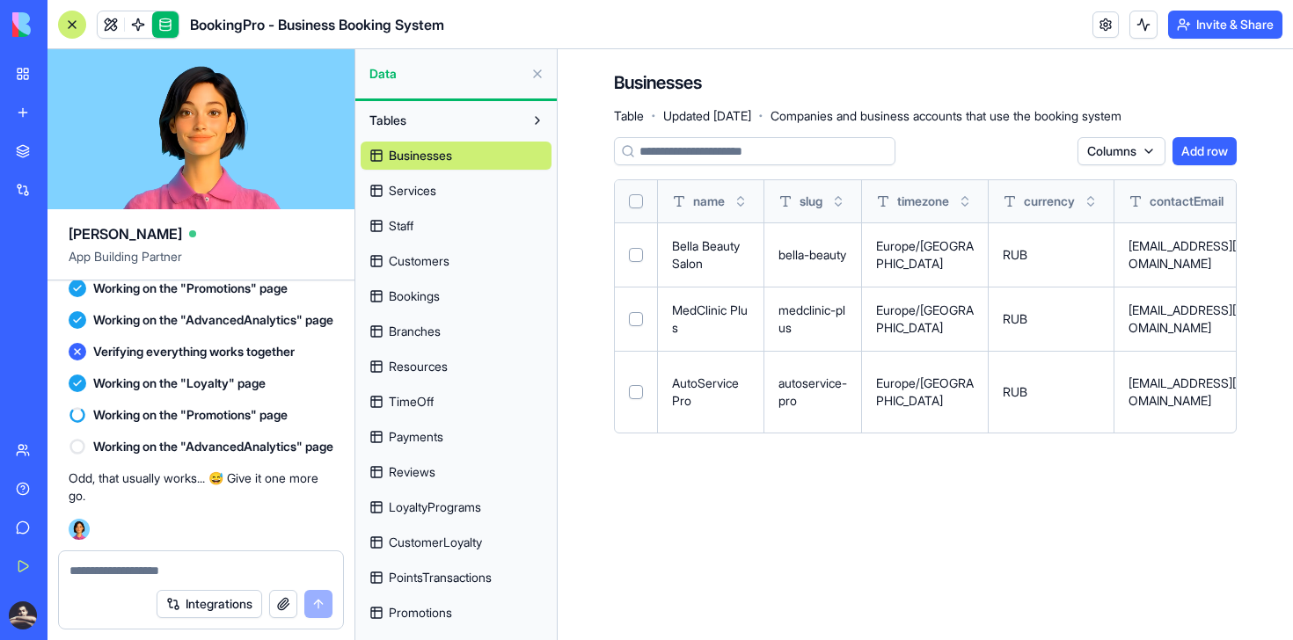
click at [168, 27] on link at bounding box center [165, 24] width 26 height 26
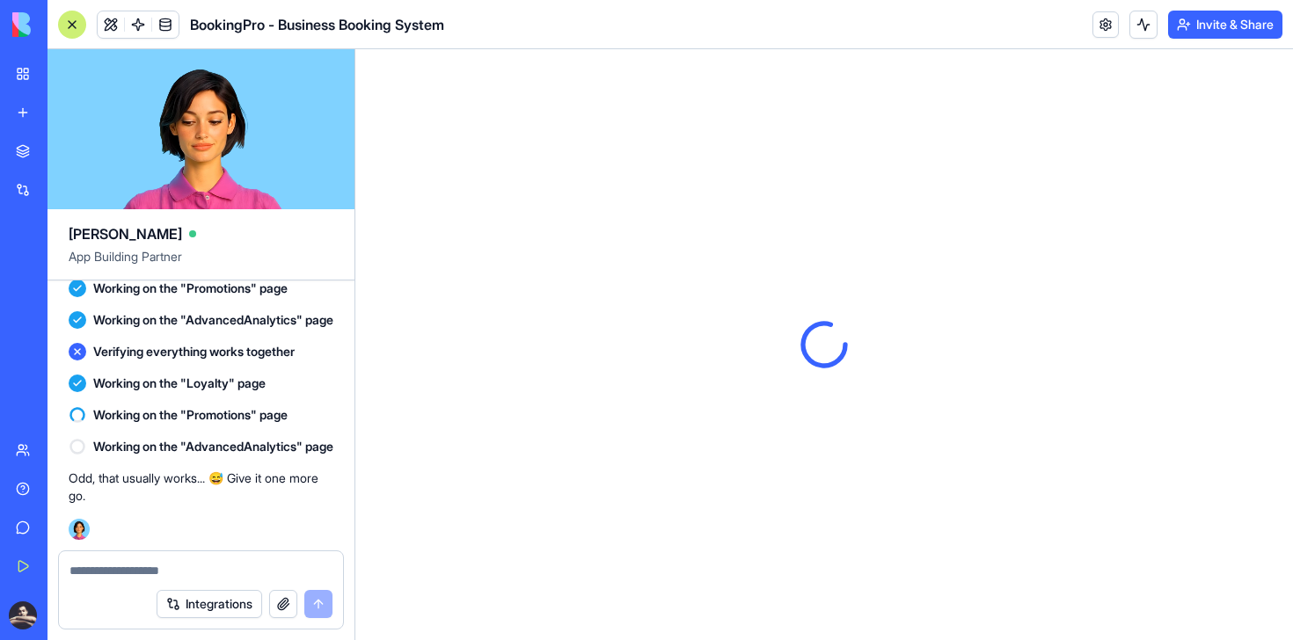
click at [1220, 25] on button "Invite & Share" at bounding box center [1225, 25] width 114 height 28
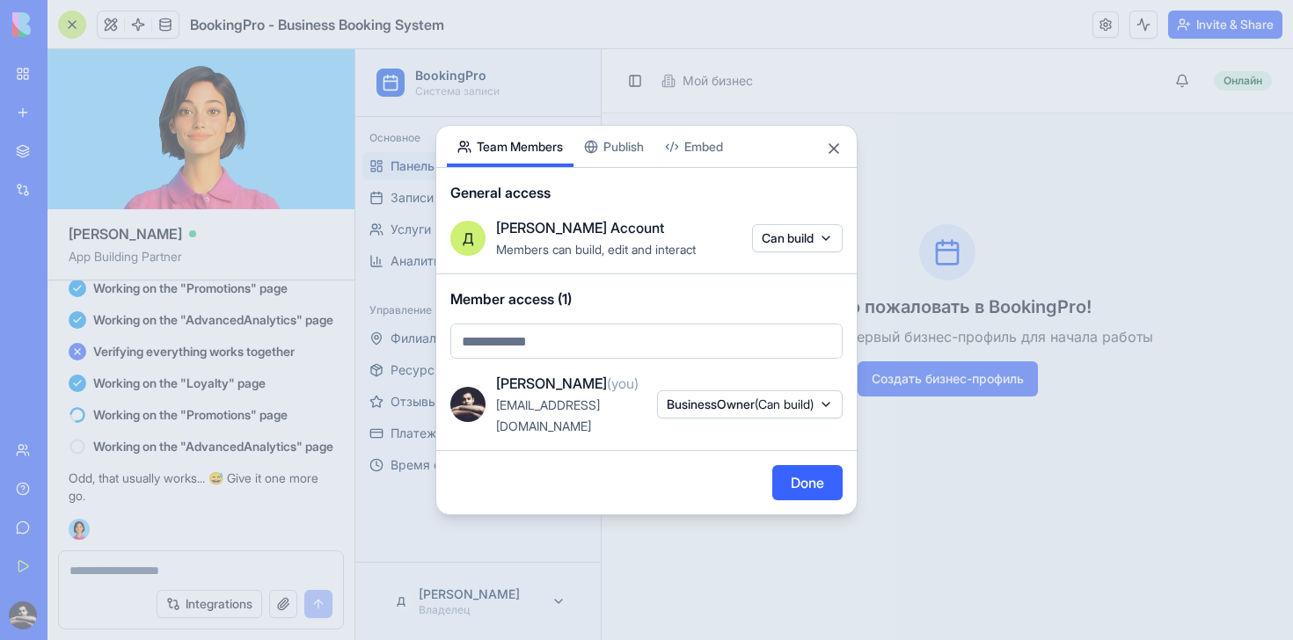
click at [681, 150] on button "Embed" at bounding box center [693, 146] width 79 height 41
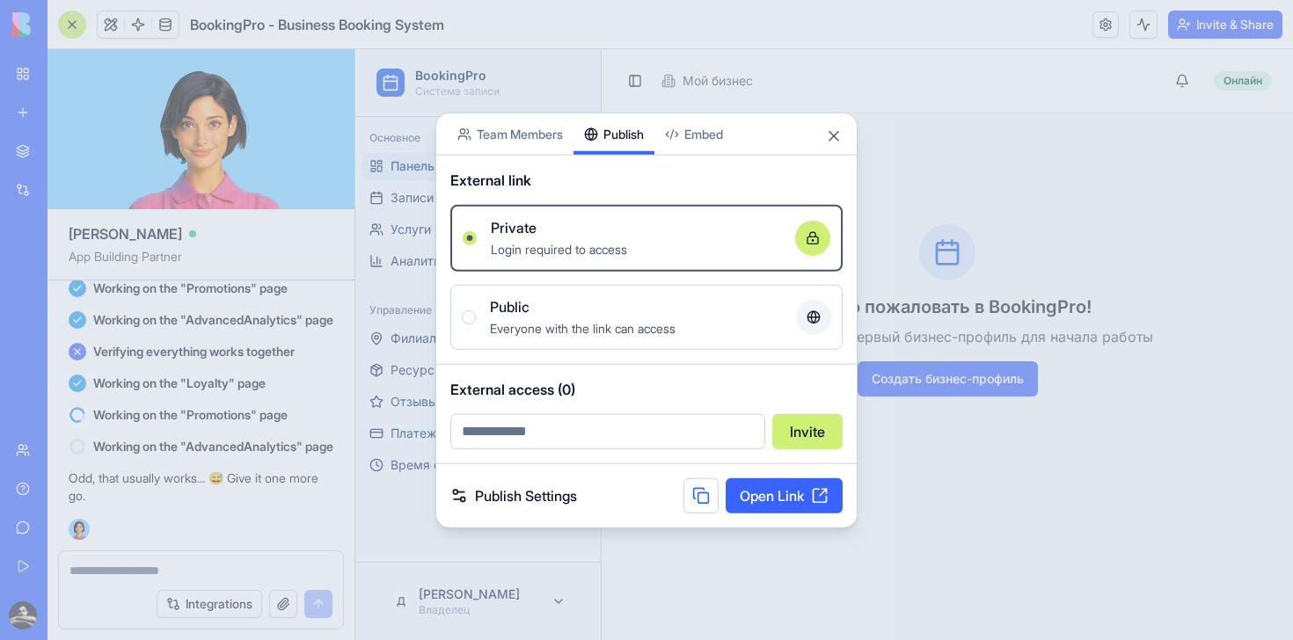
click at [645, 143] on button "Publish" at bounding box center [613, 133] width 81 height 41
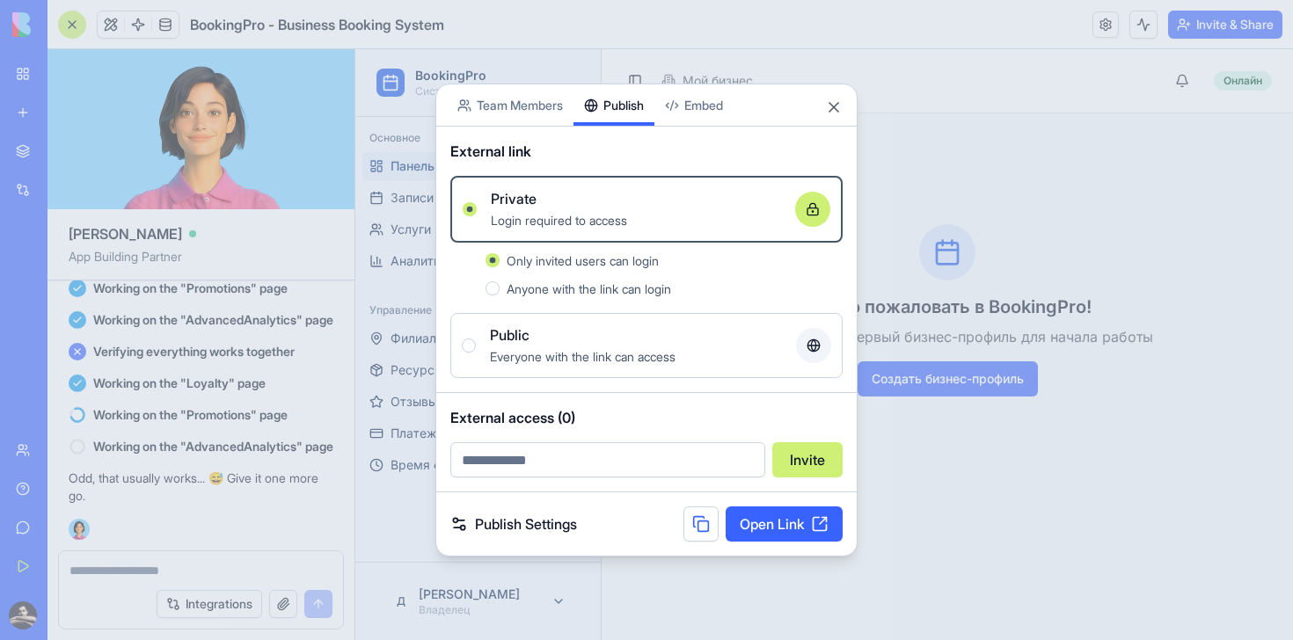
click at [536, 527] on link "Publish Settings" at bounding box center [513, 524] width 127 height 21
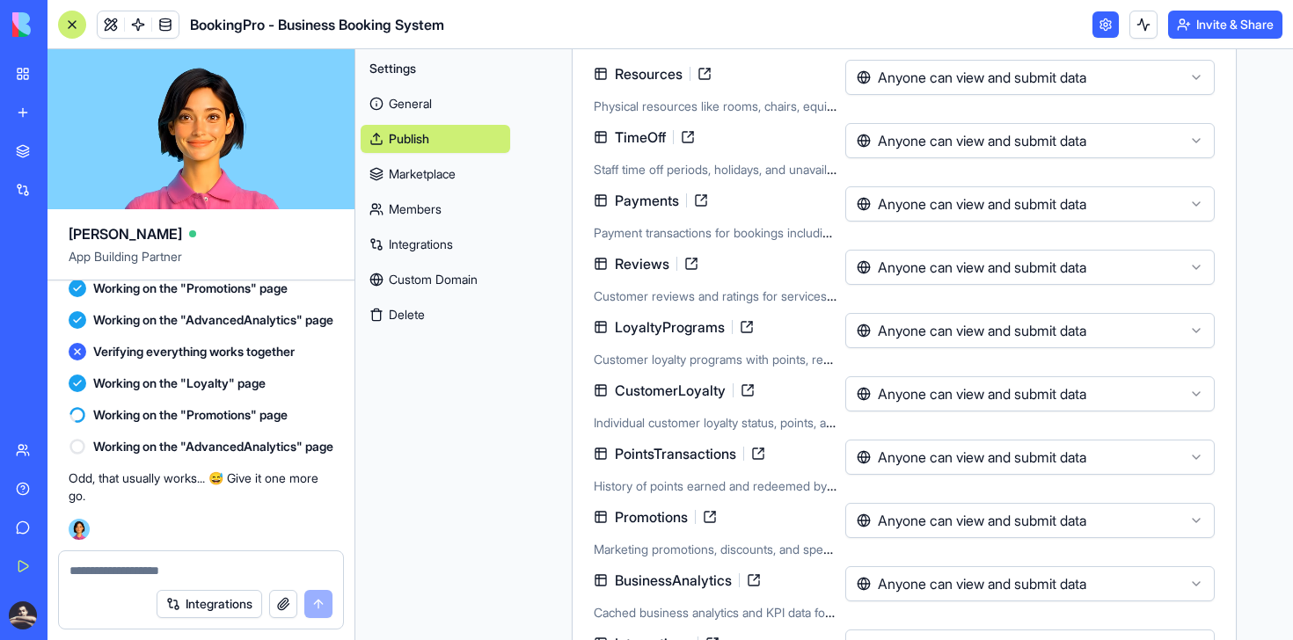
scroll to position [845, 0]
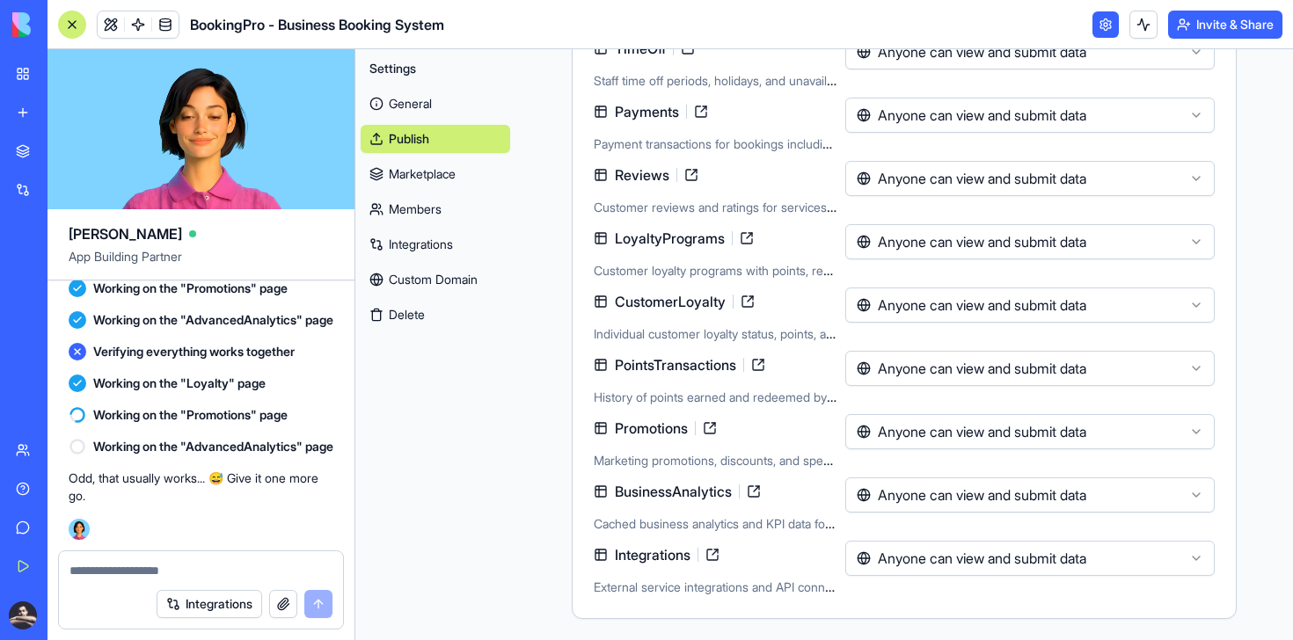
click at [450, 177] on link "Marketplace" at bounding box center [435, 174] width 149 height 28
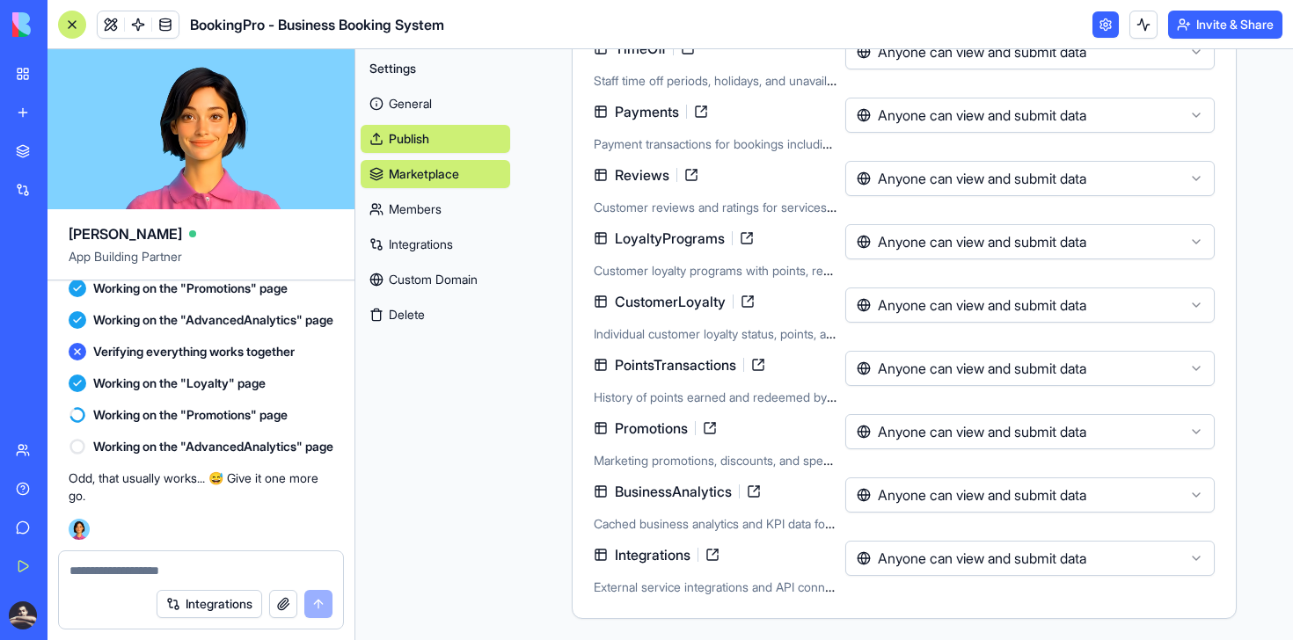
scroll to position [5, 0]
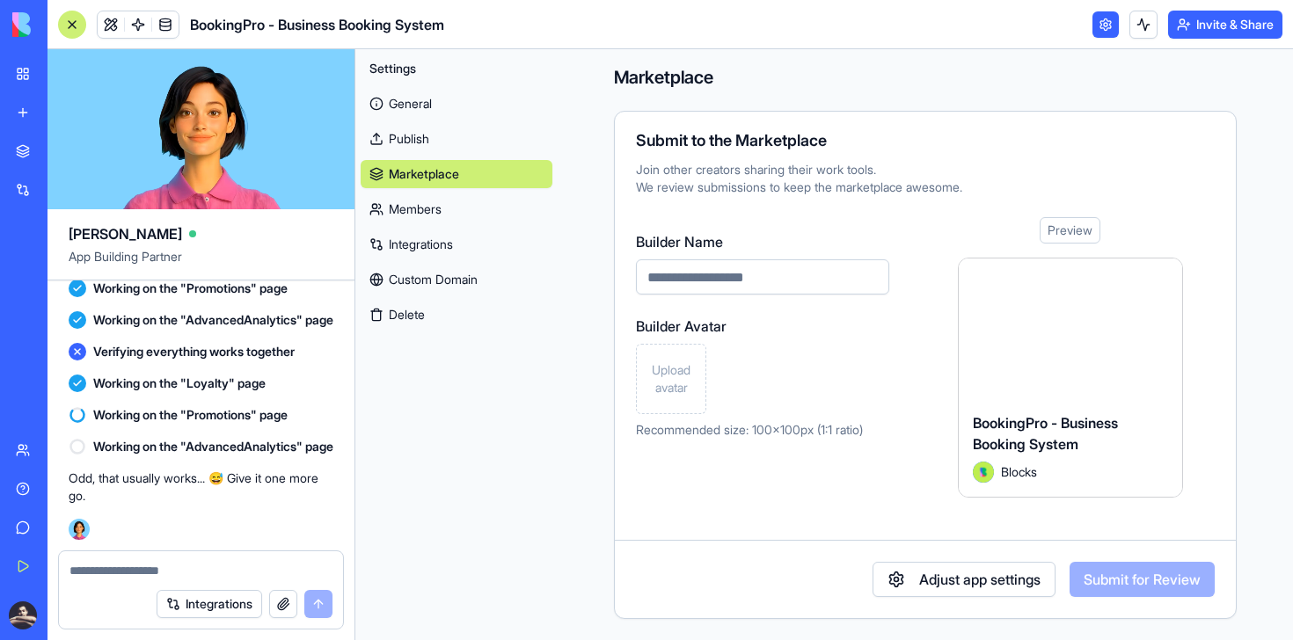
click at [466, 242] on link "Integrations" at bounding box center [457, 244] width 192 height 28
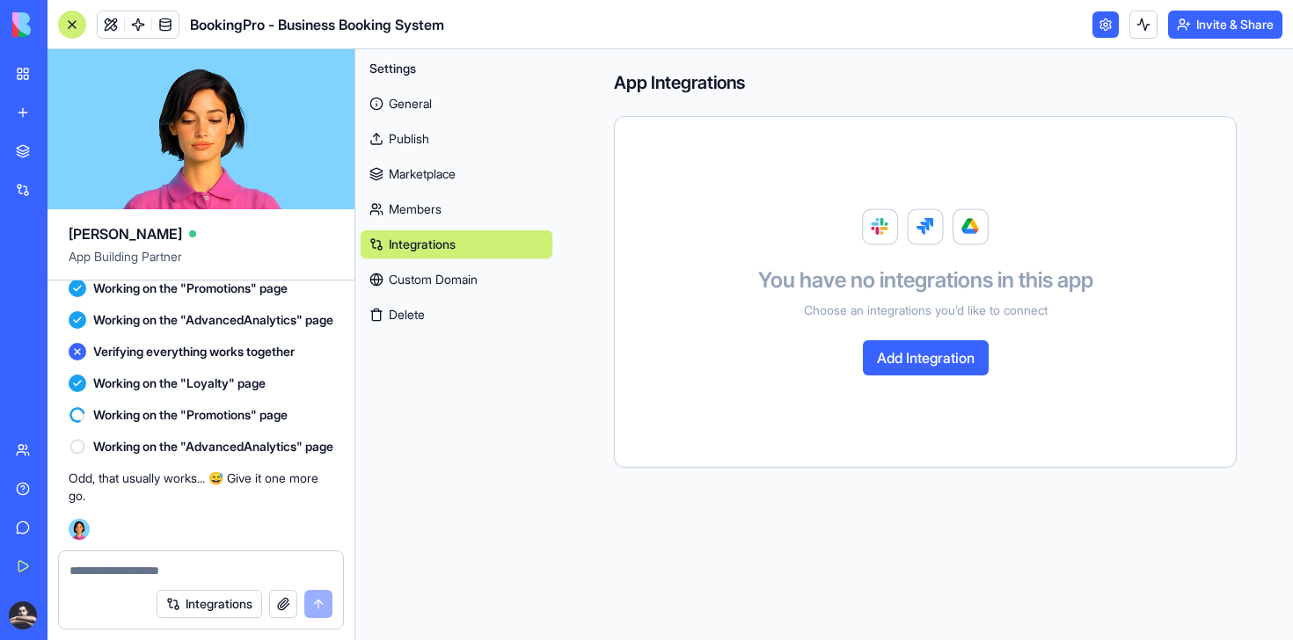
click at [451, 98] on link "General" at bounding box center [457, 104] width 192 height 28
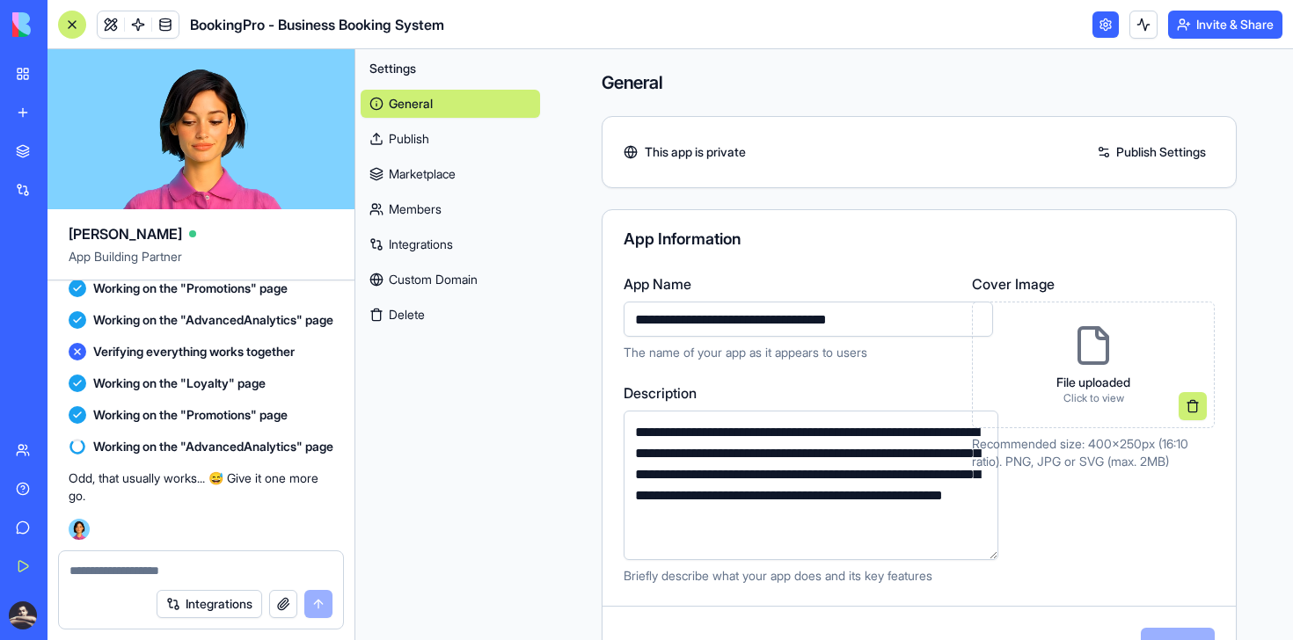
click at [1106, 15] on link at bounding box center [1105, 24] width 26 height 26
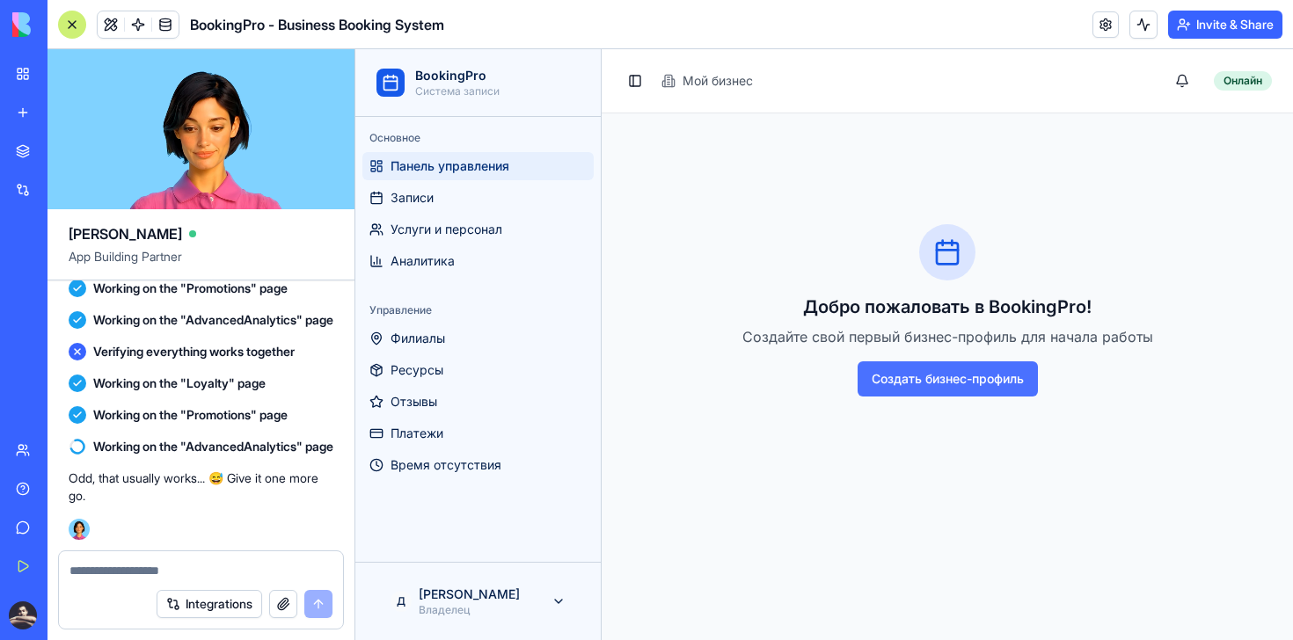
click at [879, 370] on button "Создать бизнес-профиль" at bounding box center [947, 378] width 180 height 35
